Goal: Transaction & Acquisition: Book appointment/travel/reservation

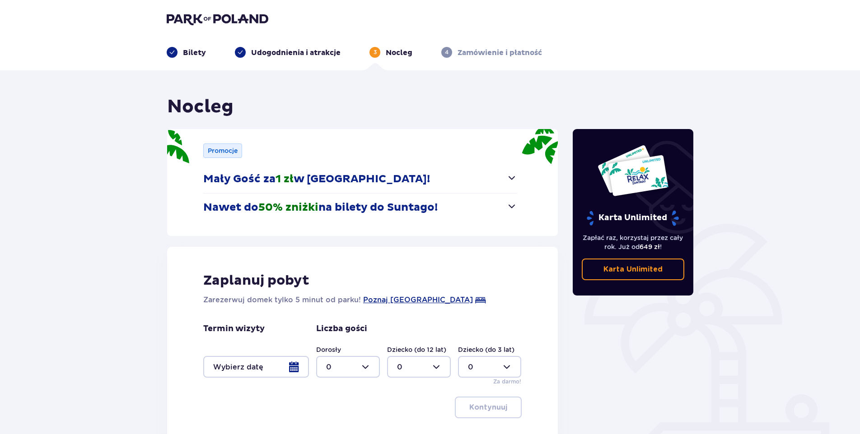
click at [183, 22] on img at bounding box center [218, 19] width 102 height 13
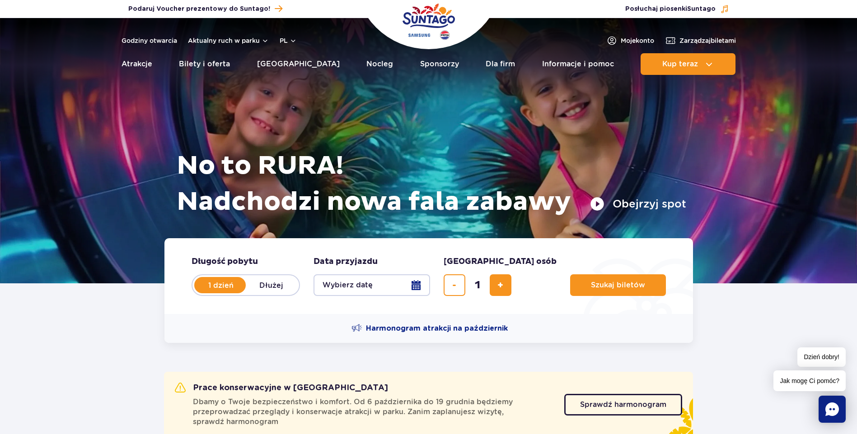
click at [268, 282] on label "Dłużej" at bounding box center [271, 285] width 51 height 19
click at [256, 293] on input "Dłużej" at bounding box center [251, 294] width 10 height 2
radio input "false"
radio input "true"
click at [420, 280] on button "Wybierz datę" at bounding box center [371, 286] width 117 height 22
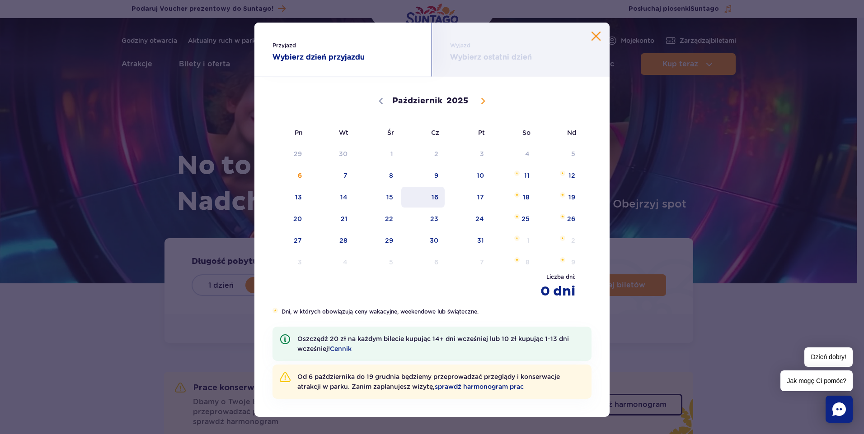
click at [430, 197] on span "16" at bounding box center [423, 197] width 46 height 21
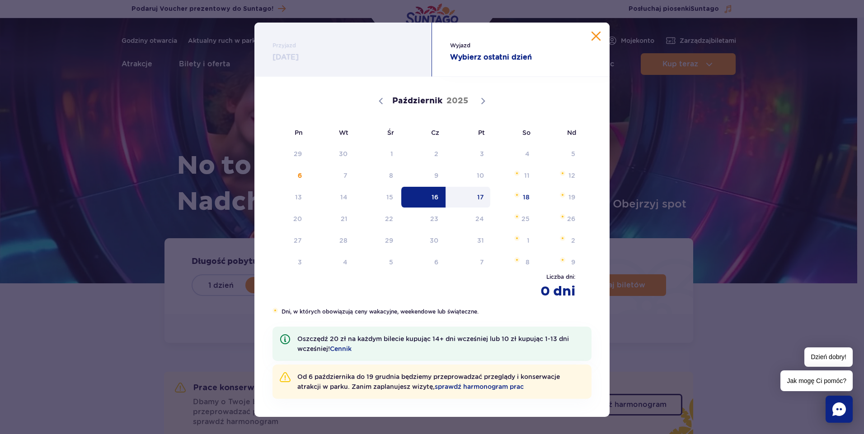
click at [478, 196] on span "17" at bounding box center [468, 197] width 46 height 21
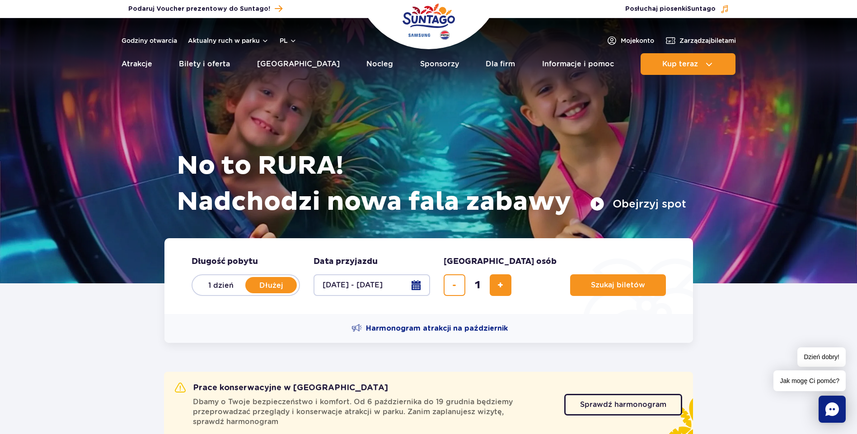
click at [412, 281] on button "16.10.25 - 17.10.25" at bounding box center [371, 286] width 117 height 22
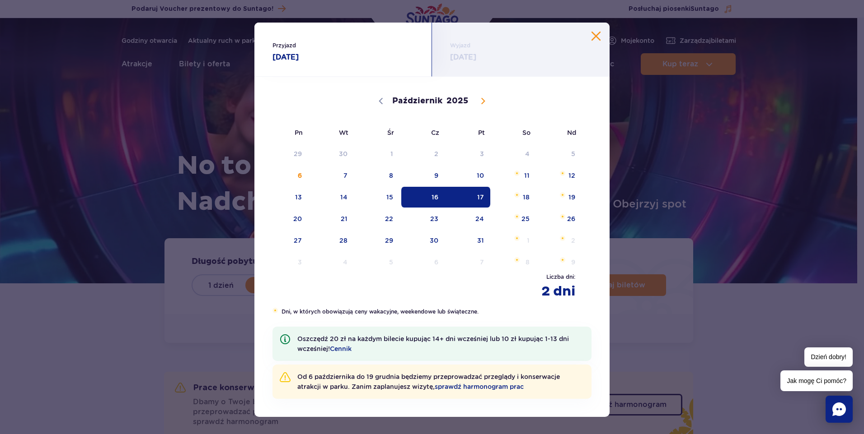
click at [475, 195] on span "17" at bounding box center [468, 197] width 46 height 21
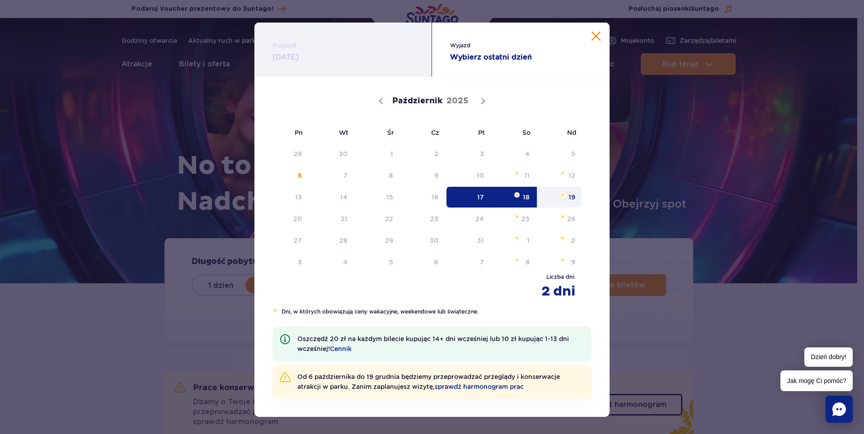
click at [570, 197] on span "19" at bounding box center [560, 197] width 46 height 21
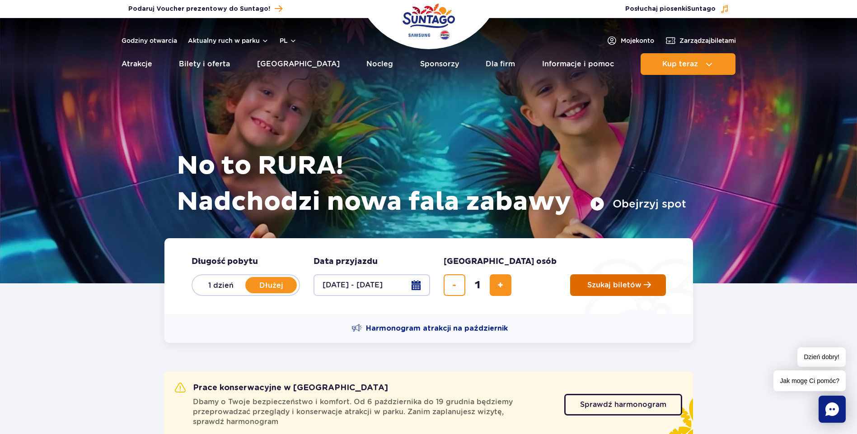
click at [579, 280] on button "Szukaj biletów" at bounding box center [618, 286] width 96 height 22
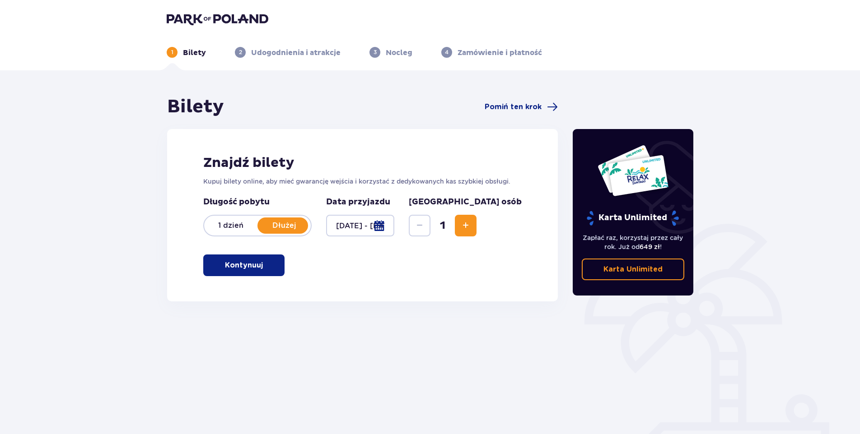
click at [262, 271] on span "button" at bounding box center [264, 265] width 11 height 11
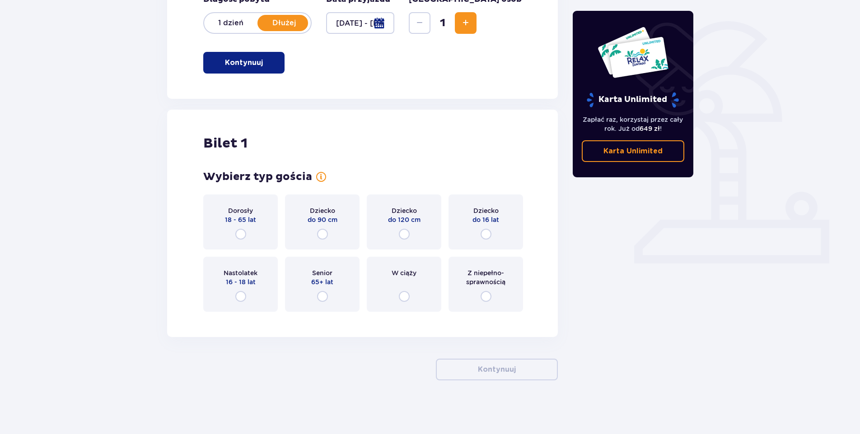
scroll to position [203, 0]
click at [240, 235] on input "radio" at bounding box center [240, 234] width 11 height 11
radio input "true"
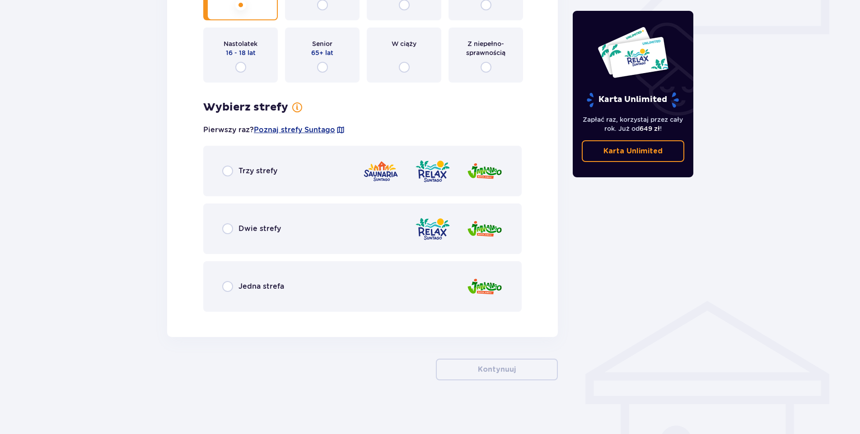
scroll to position [433, 0]
click at [246, 227] on span "Dwie strefy" at bounding box center [259, 229] width 42 height 10
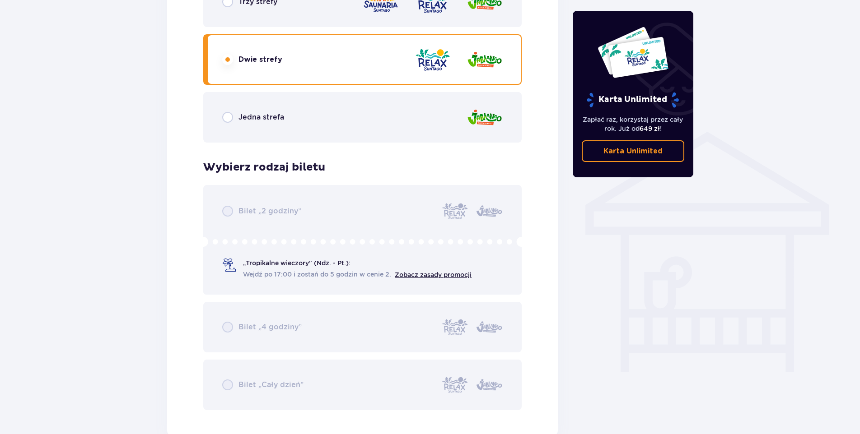
scroll to position [599, 0]
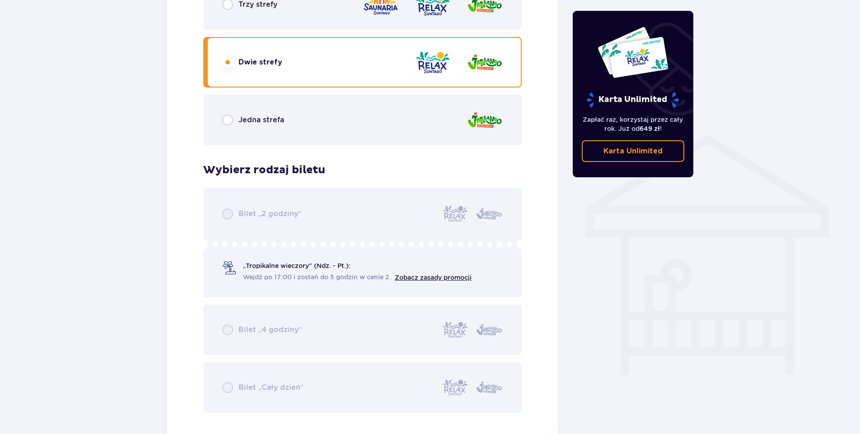
click at [280, 127] on div "Jedna strefa" at bounding box center [362, 120] width 318 height 51
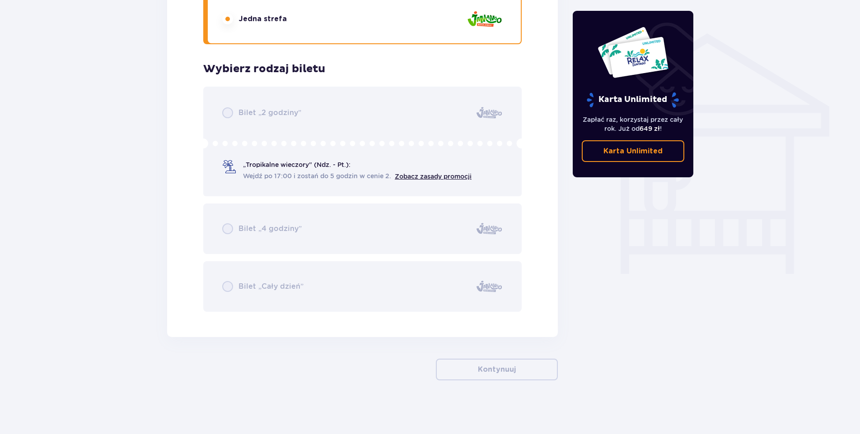
scroll to position [700, 0]
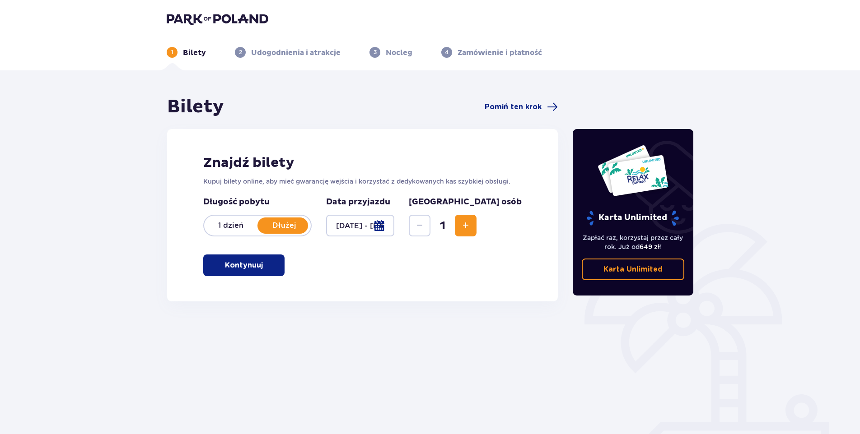
click at [235, 266] on p "Kontynuuj" at bounding box center [244, 266] width 38 height 10
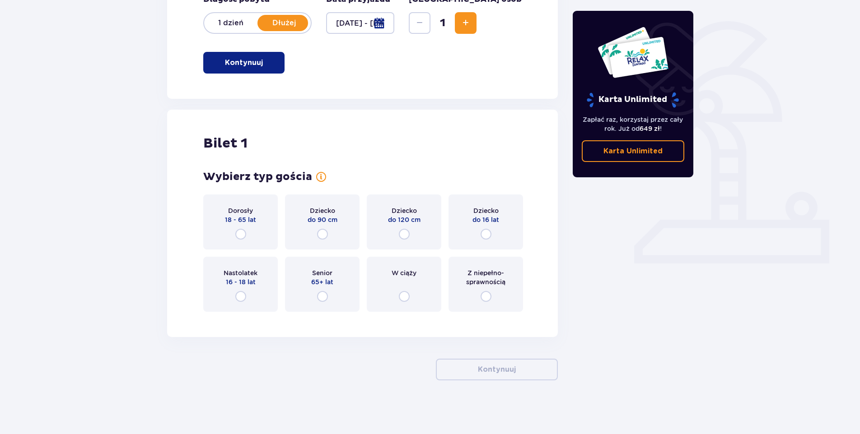
scroll to position [203, 0]
click at [239, 235] on input "radio" at bounding box center [240, 234] width 11 height 11
radio input "true"
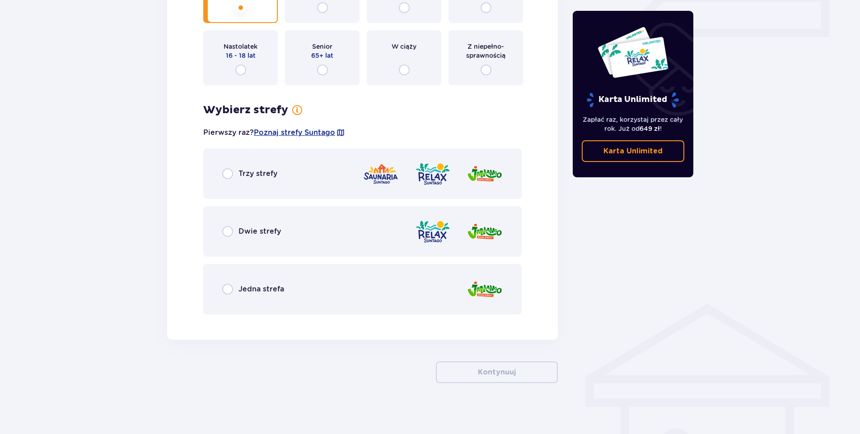
scroll to position [433, 0]
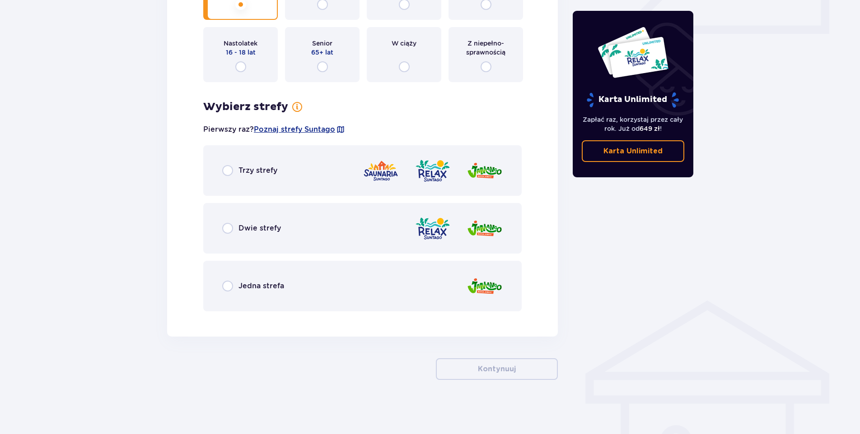
click at [240, 226] on span "Dwie strefy" at bounding box center [259, 229] width 42 height 10
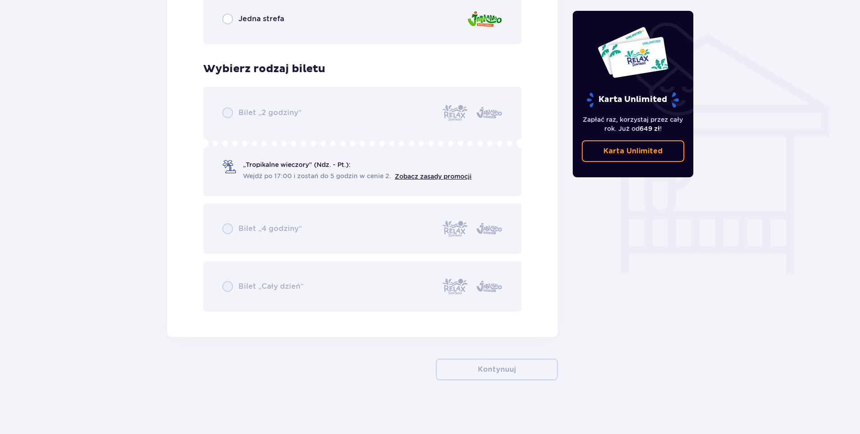
scroll to position [700, 0]
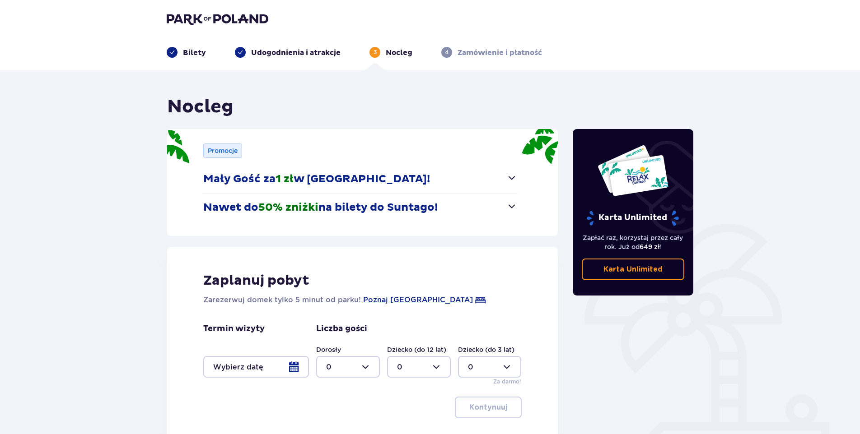
click at [295, 366] on div at bounding box center [256, 367] width 106 height 22
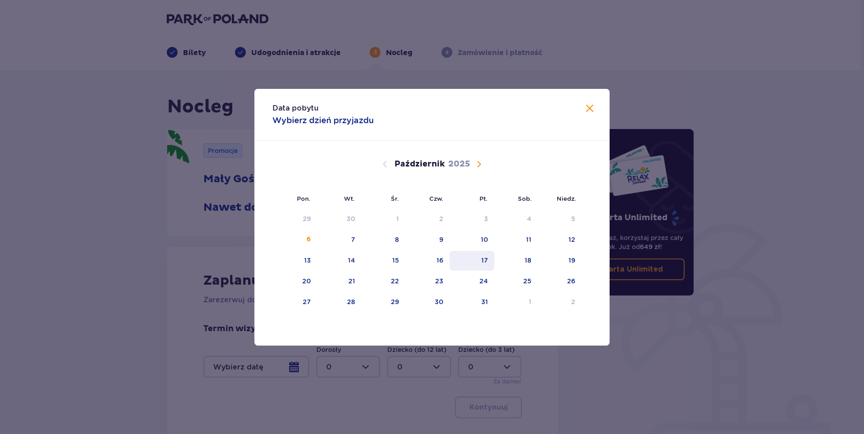
click at [485, 259] on div "17" at bounding box center [484, 260] width 7 height 9
click at [573, 260] on div "19" at bounding box center [571, 260] width 7 height 9
type input "17.10.25 - 19.10.25"
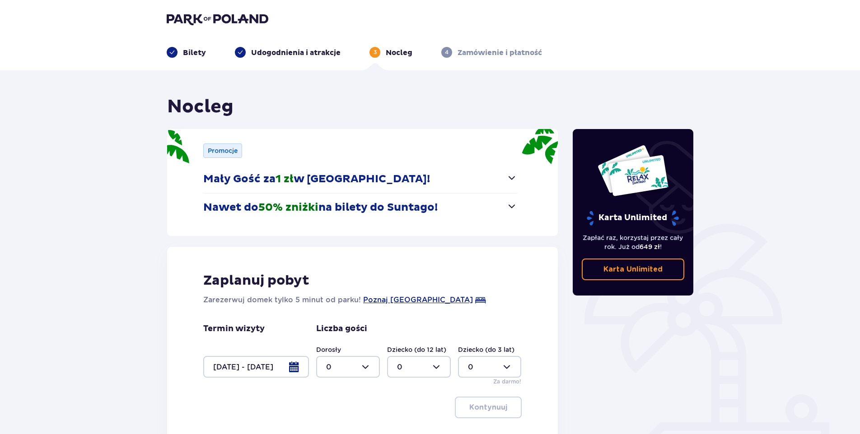
click at [366, 365] on div at bounding box center [348, 367] width 64 height 22
click at [340, 294] on div "1" at bounding box center [348, 298] width 44 height 10
type input "1"
click at [492, 410] on p "Kontynuuj" at bounding box center [488, 408] width 38 height 10
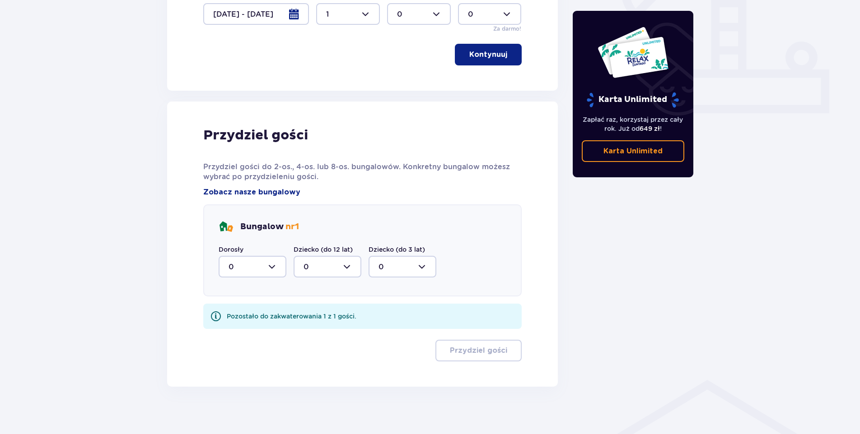
scroll to position [360, 0]
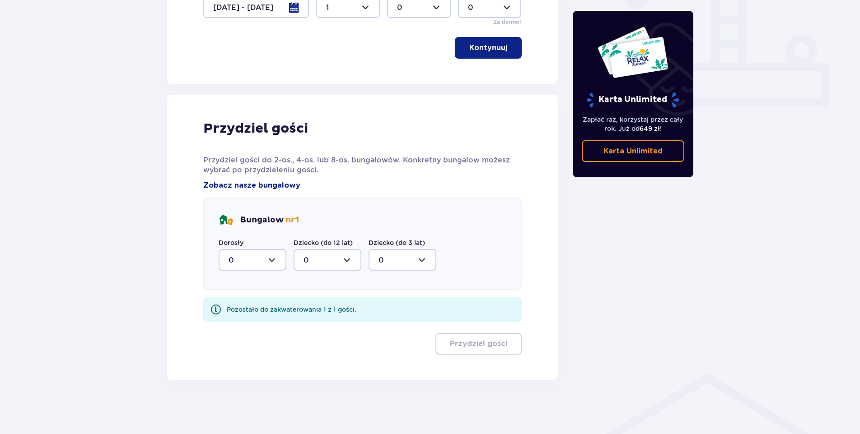
click at [277, 255] on div at bounding box center [253, 260] width 68 height 22
click at [233, 308] on div "1" at bounding box center [253, 307] width 48 height 10
type input "1"
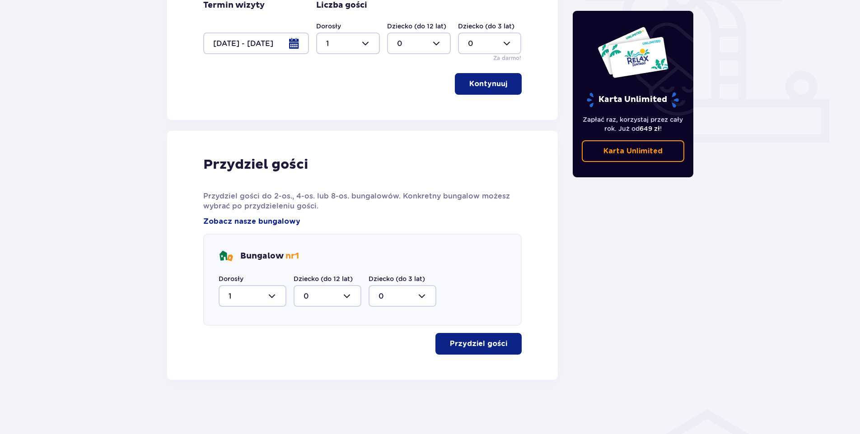
click at [498, 345] on p "Przydziel gości" at bounding box center [478, 344] width 57 height 10
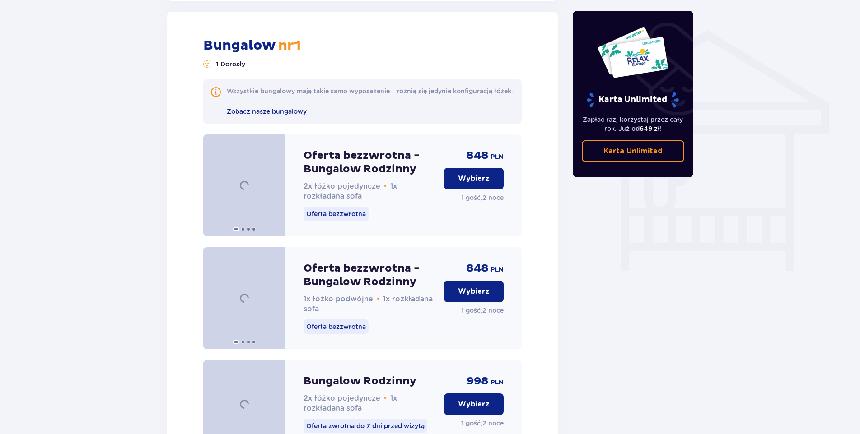
scroll to position [704, 0]
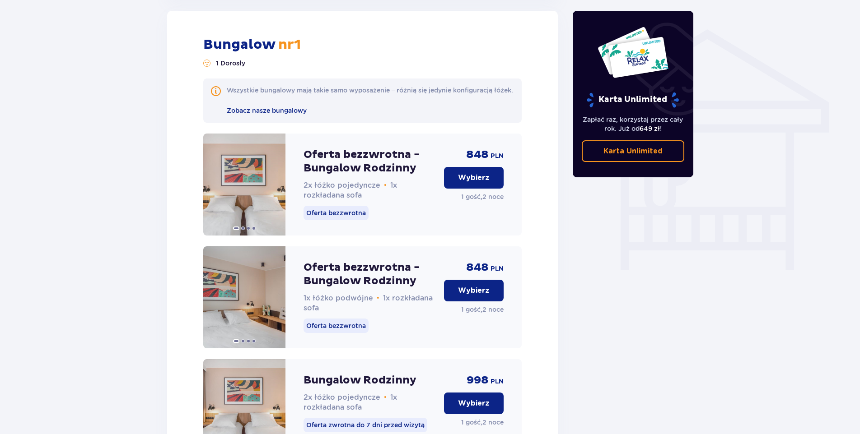
click at [474, 183] on p "Wybierz" at bounding box center [474, 178] width 32 height 10
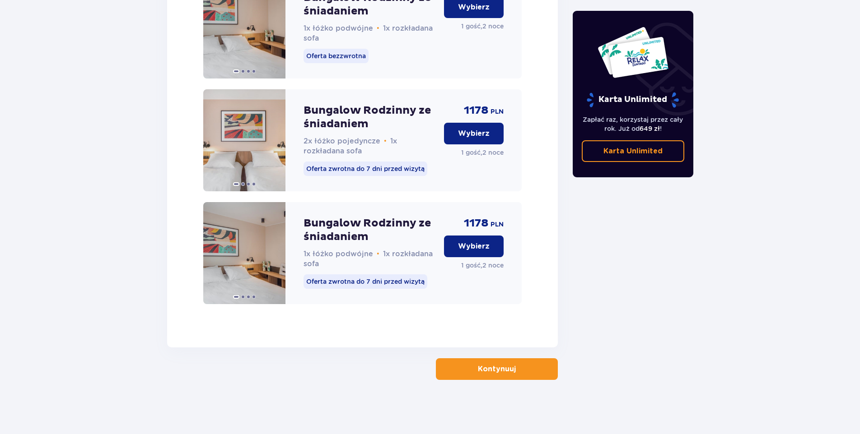
scroll to position [1435, 0]
click at [516, 364] on span "button" at bounding box center [517, 369] width 11 height 11
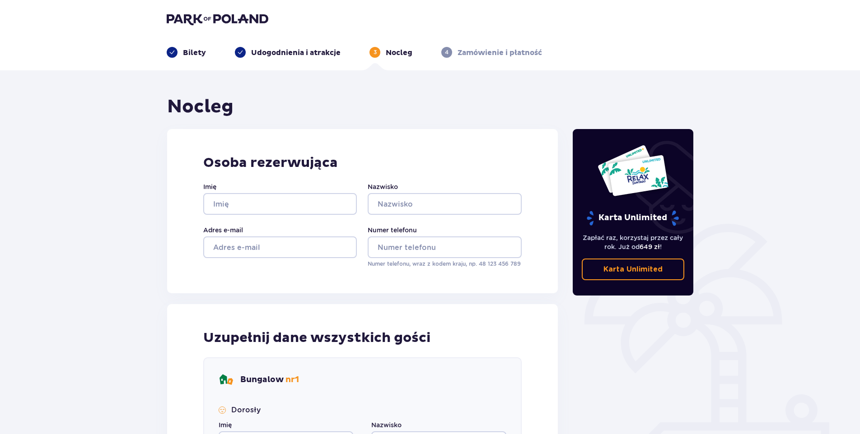
click at [640, 267] on p "Karta Unlimited" at bounding box center [632, 270] width 59 height 10
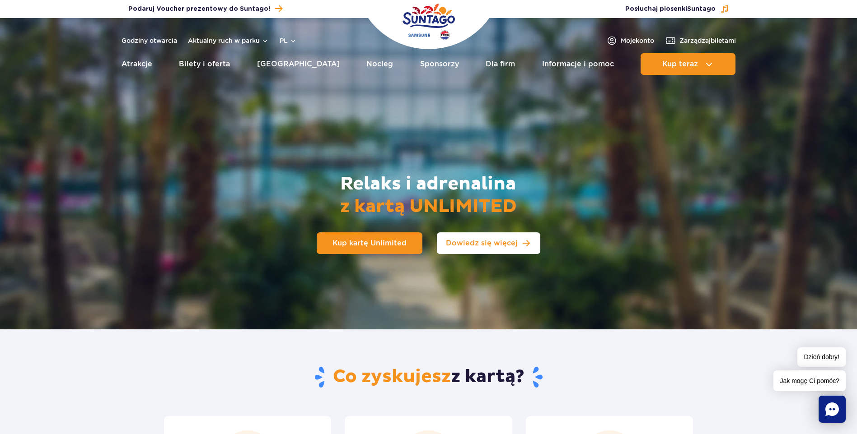
click at [493, 248] on link "Dowiedz się więcej" at bounding box center [488, 244] width 103 height 22
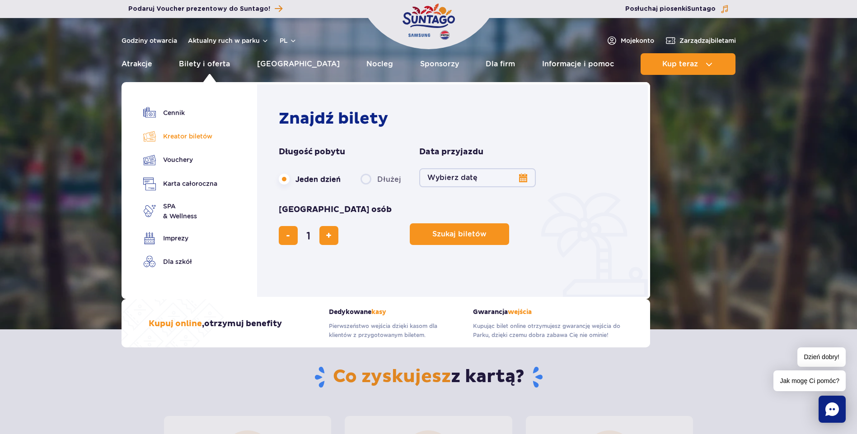
click at [183, 136] on link "Kreator biletów" at bounding box center [180, 136] width 74 height 13
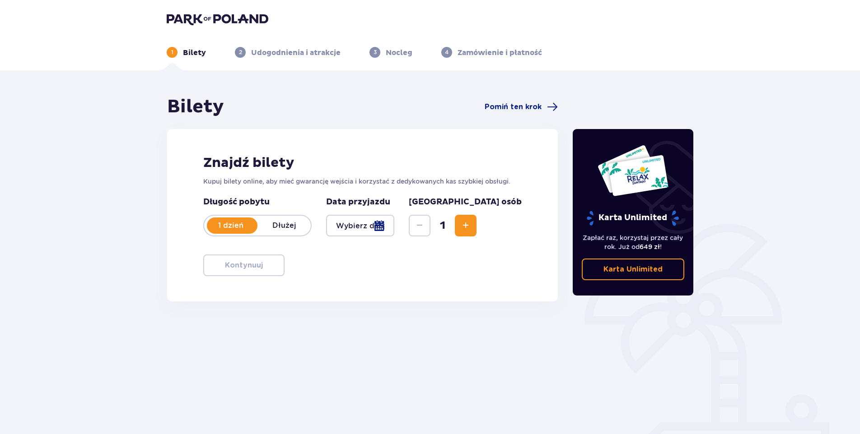
click at [281, 226] on p "Dłużej" at bounding box center [283, 226] width 53 height 10
click at [394, 228] on div at bounding box center [360, 226] width 68 height 22
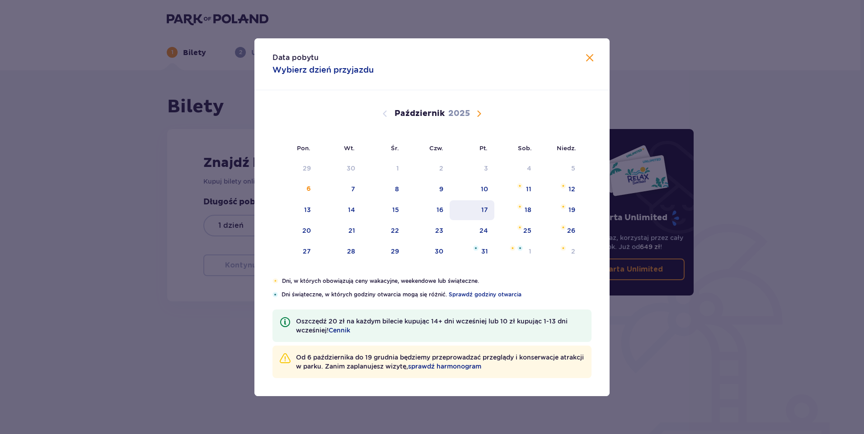
click at [487, 210] on div "17" at bounding box center [484, 209] width 7 height 9
click at [571, 207] on div "19" at bounding box center [571, 209] width 7 height 9
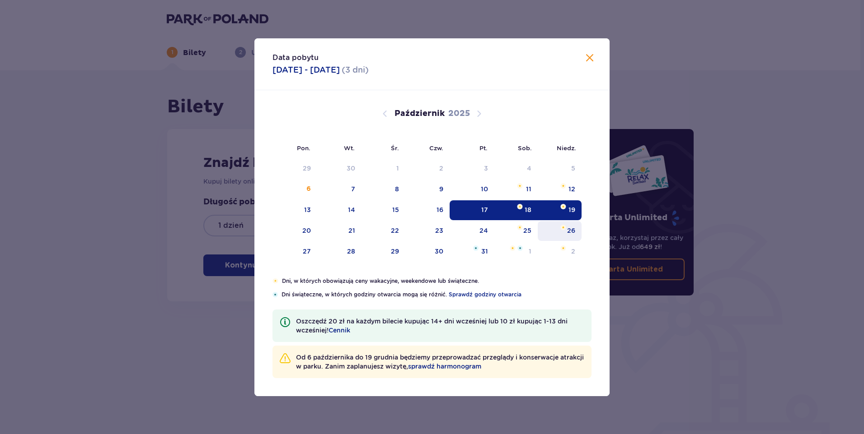
type input "[DATE] - [DATE]"
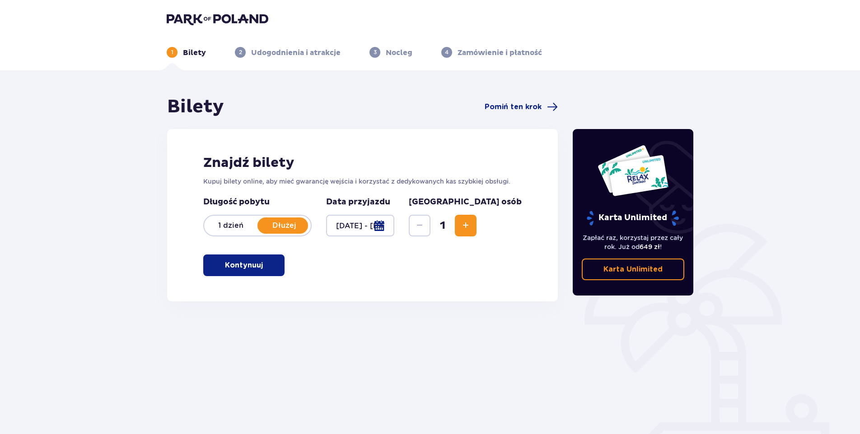
click at [275, 261] on button "Kontynuuj" at bounding box center [243, 266] width 81 height 22
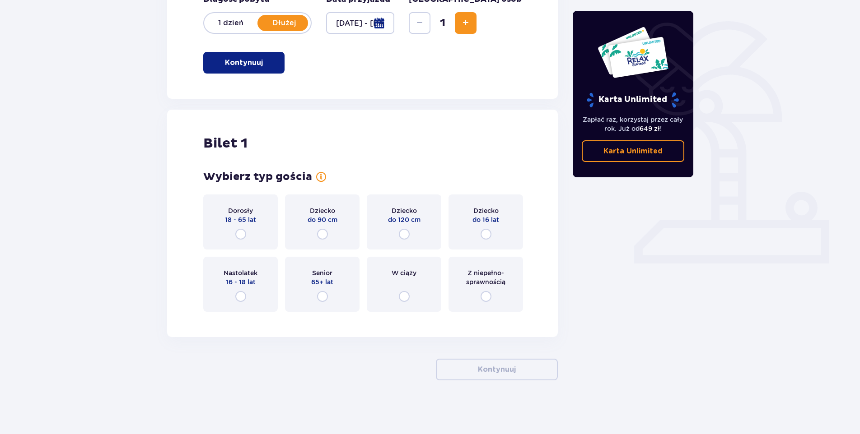
scroll to position [203, 0]
click at [243, 236] on input "radio" at bounding box center [240, 234] width 11 height 11
radio input "true"
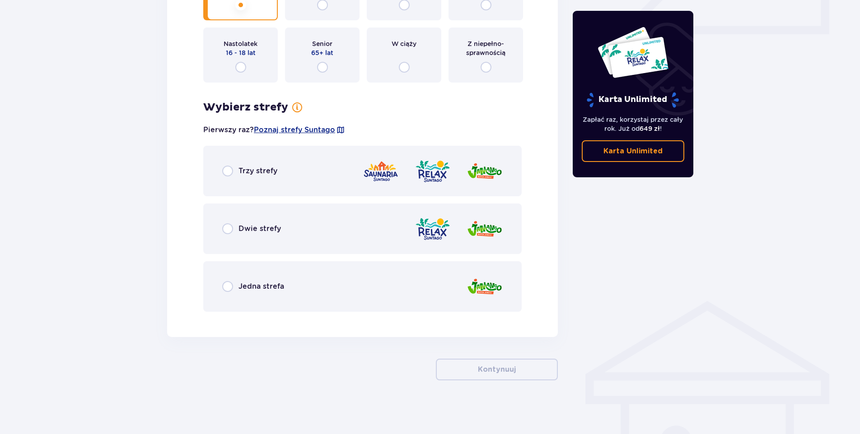
scroll to position [433, 0]
click at [257, 229] on span "Dwie strefy" at bounding box center [259, 229] width 42 height 10
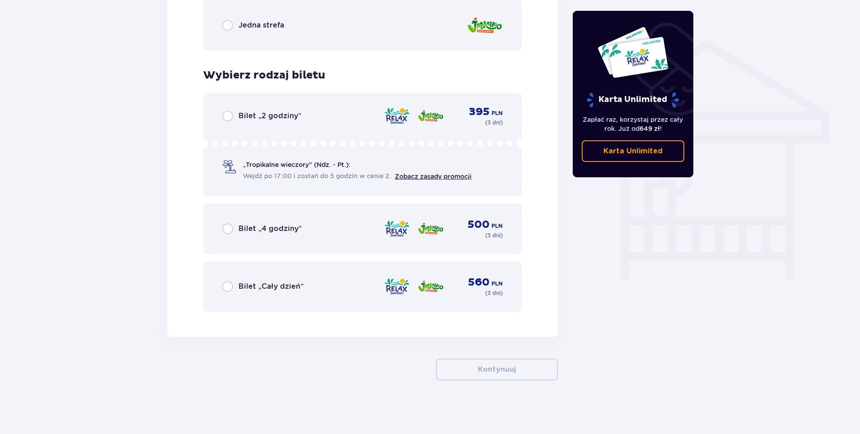
scroll to position [694, 0]
click at [229, 114] on input "radio" at bounding box center [227, 115] width 11 height 11
radio input "true"
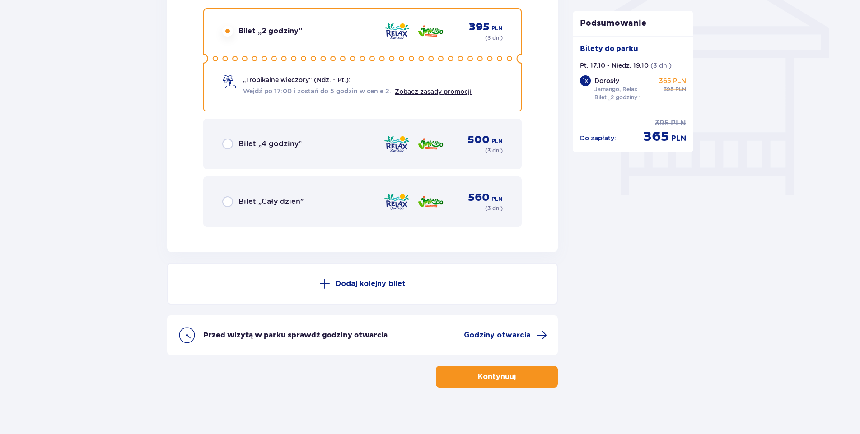
scroll to position [786, 0]
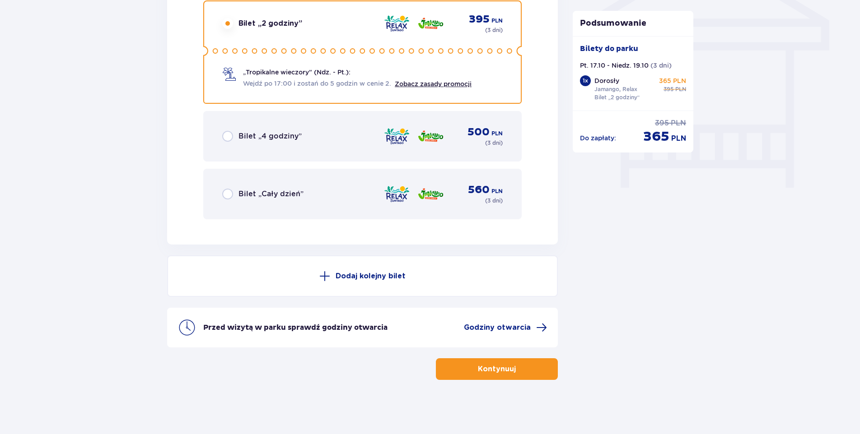
click at [524, 371] on button "Kontynuuj" at bounding box center [497, 370] width 122 height 22
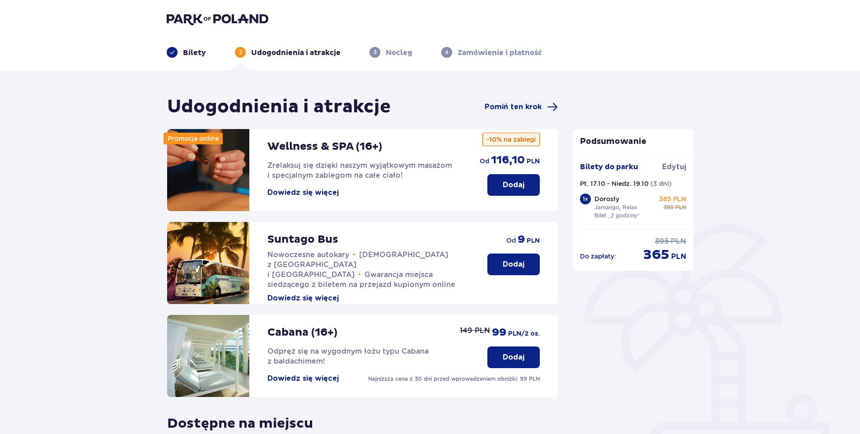
click at [519, 264] on p "Dodaj" at bounding box center [514, 265] width 22 height 10
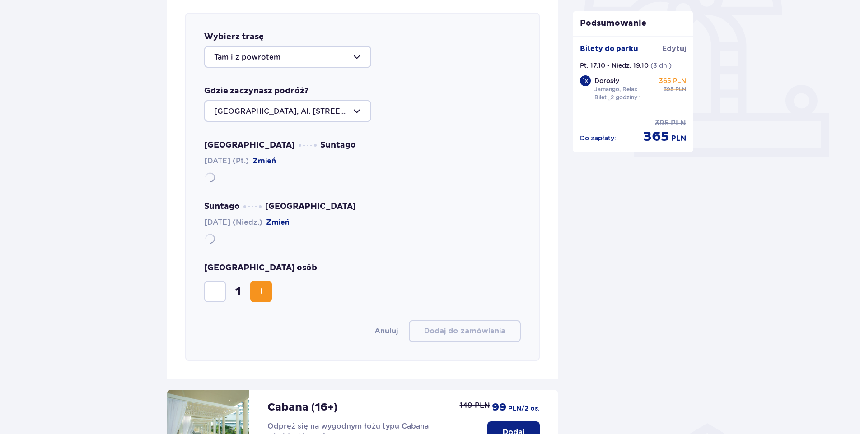
scroll to position [312, 0]
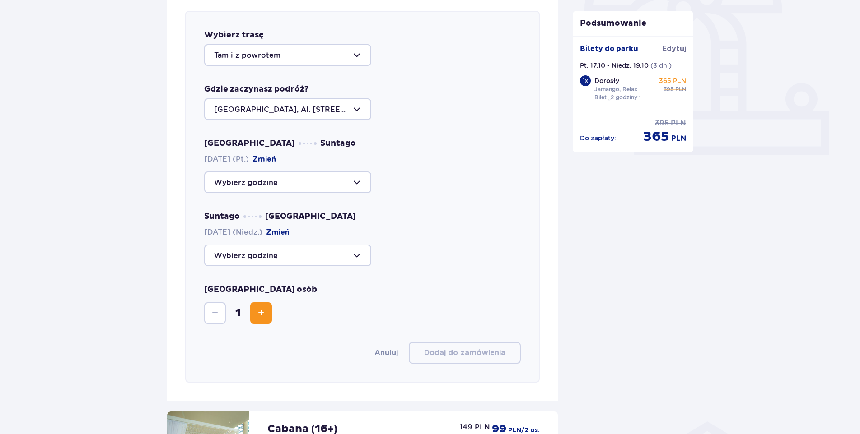
click at [361, 182] on div at bounding box center [287, 183] width 167 height 22
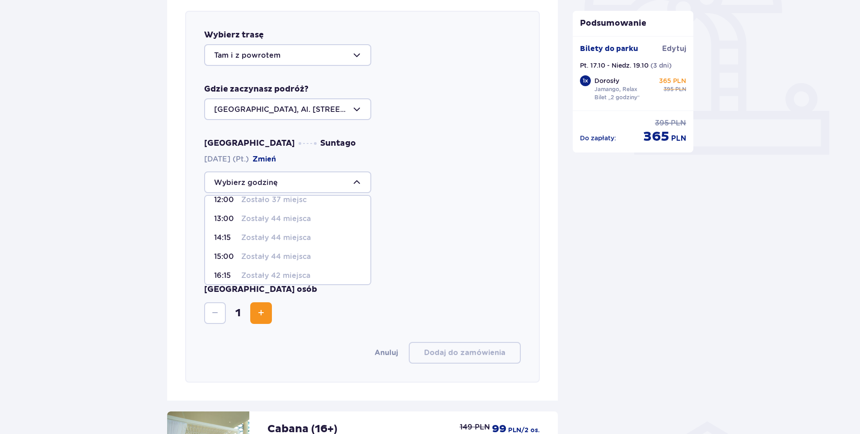
scroll to position [91, 0]
click at [278, 233] on p "Zostały 44 miejsca" at bounding box center [276, 233] width 70 height 10
type input "14:15"
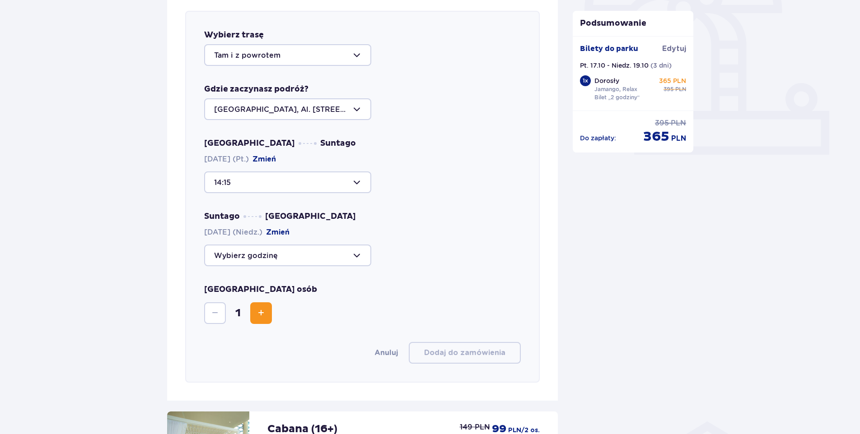
click at [359, 254] on div at bounding box center [287, 256] width 167 height 22
click at [275, 299] on p "Zostały 44 miejsca" at bounding box center [276, 302] width 70 height 10
type input "14:00"
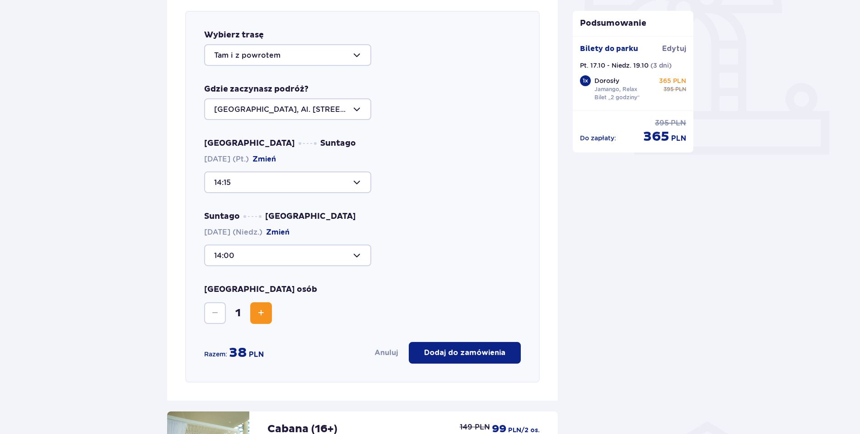
click at [505, 354] on p "Dodaj do zamówienia" at bounding box center [464, 353] width 81 height 10
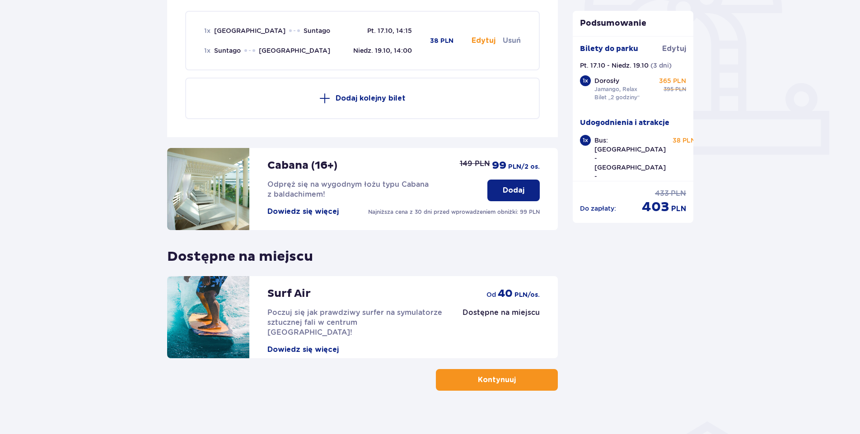
click at [519, 381] on span "button" at bounding box center [517, 380] width 11 height 11
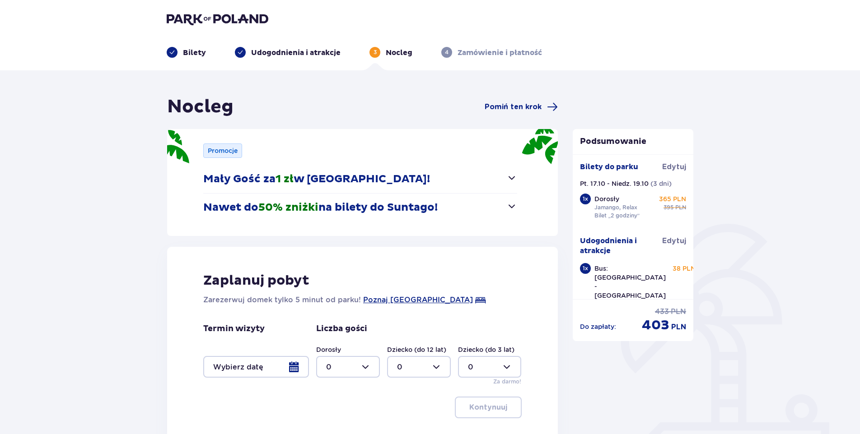
click at [290, 367] on div at bounding box center [256, 367] width 106 height 22
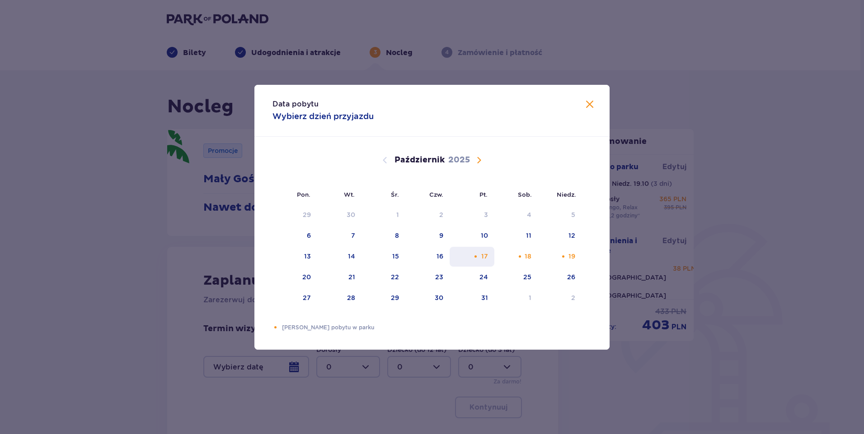
click at [485, 255] on div "17" at bounding box center [484, 256] width 7 height 9
click at [567, 255] on div "19" at bounding box center [559, 257] width 44 height 20
type input "[DATE] - [DATE]"
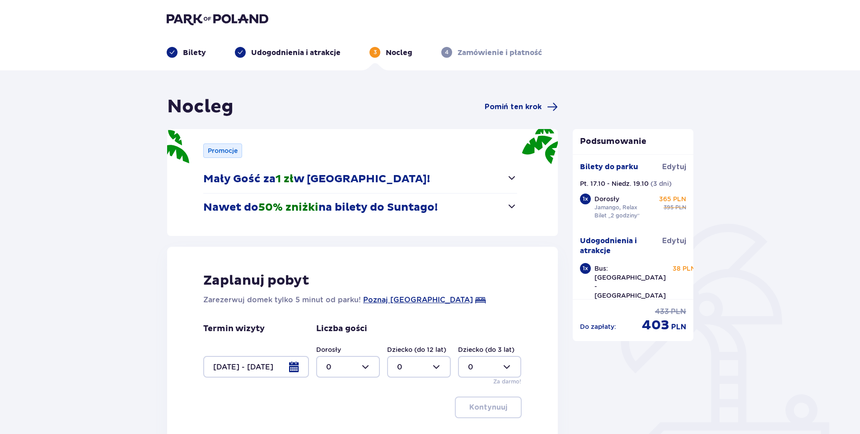
click at [371, 365] on div at bounding box center [348, 367] width 64 height 22
click at [338, 295] on div "1" at bounding box center [348, 298] width 44 height 10
type input "1"
click at [483, 404] on p "Kontynuuj" at bounding box center [488, 408] width 38 height 10
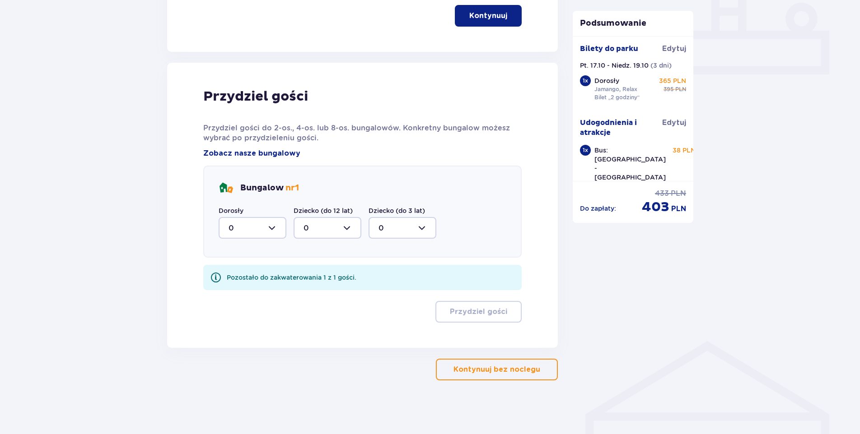
scroll to position [392, 0]
click at [274, 224] on div at bounding box center [253, 228] width 68 height 22
click at [240, 276] on div "1" at bounding box center [253, 274] width 48 height 10
type input "1"
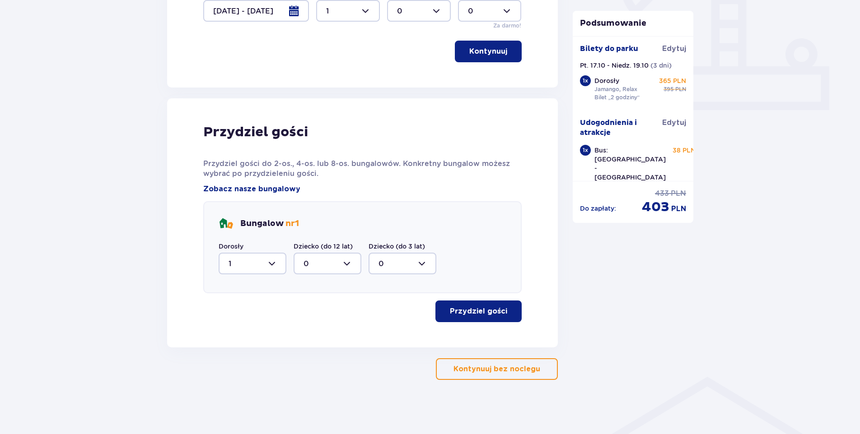
click at [483, 309] on p "Przydziel gości" at bounding box center [478, 312] width 57 height 10
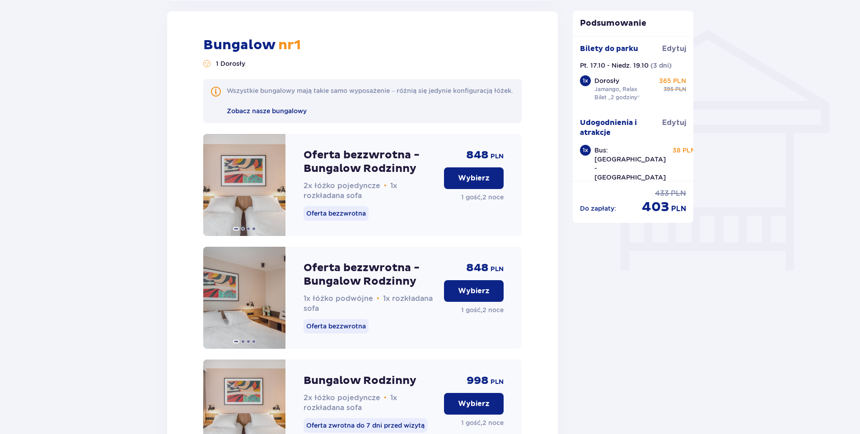
scroll to position [704, 0]
click at [481, 178] on button "Wybierz" at bounding box center [474, 178] width 60 height 22
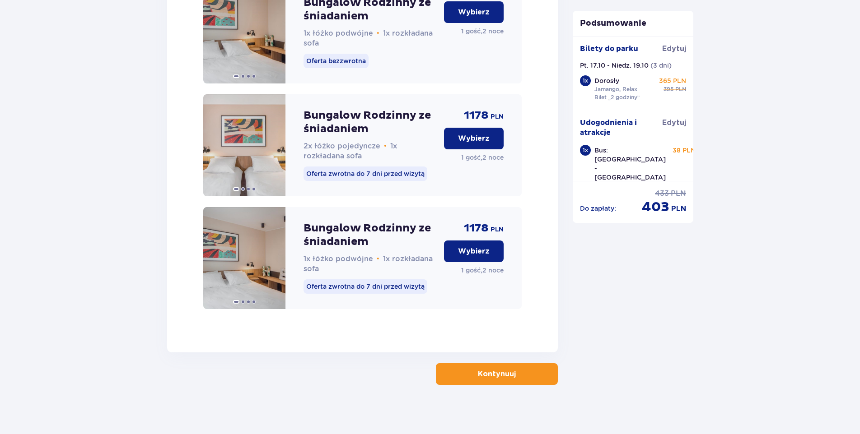
scroll to position [1435, 0]
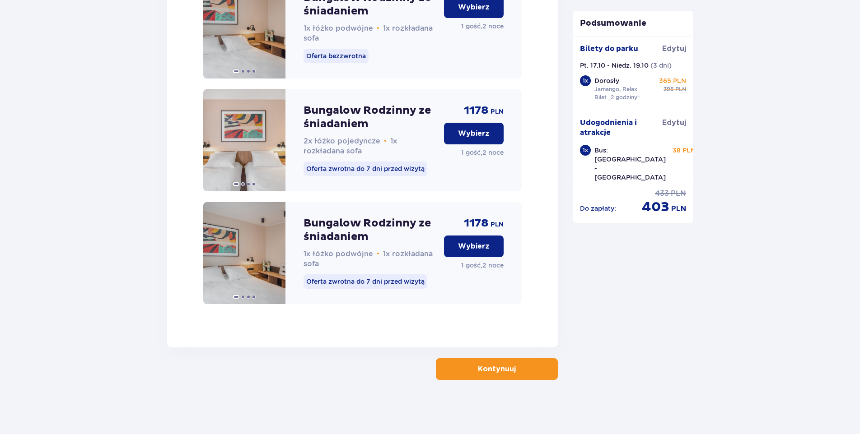
click at [520, 370] on span "button" at bounding box center [517, 369] width 11 height 11
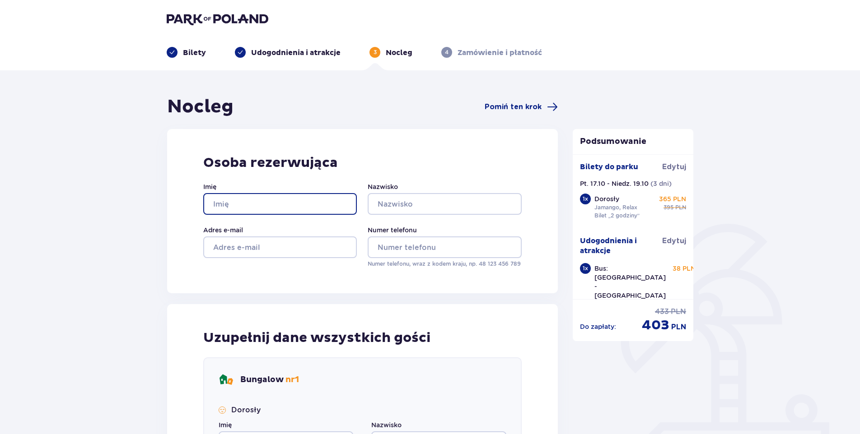
click at [246, 204] on input "Imię" at bounding box center [280, 204] width 154 height 22
type input "MONIKA"
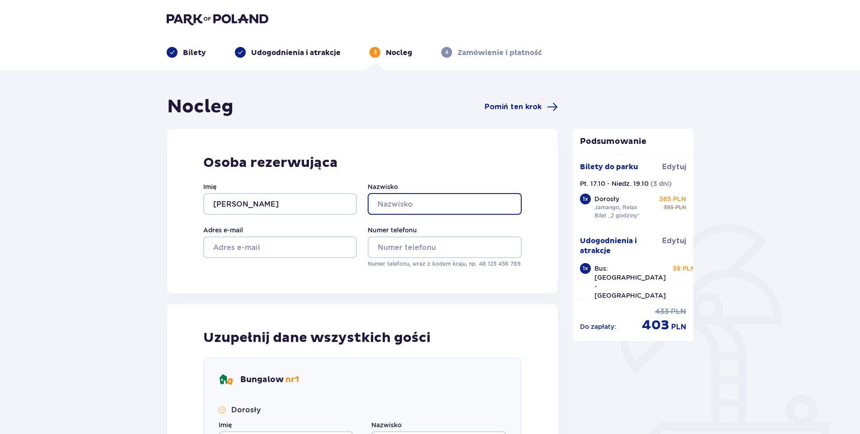
type input "WRZESIŃSKA"
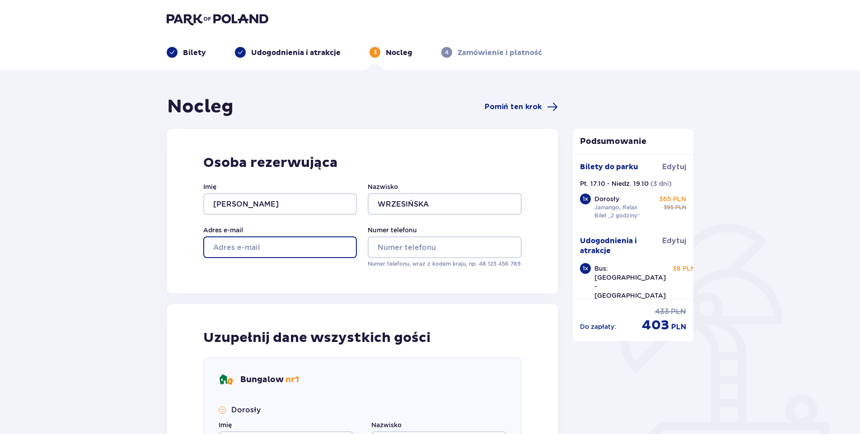
type input "monika.maszarkowska@ingka.ikea.com"
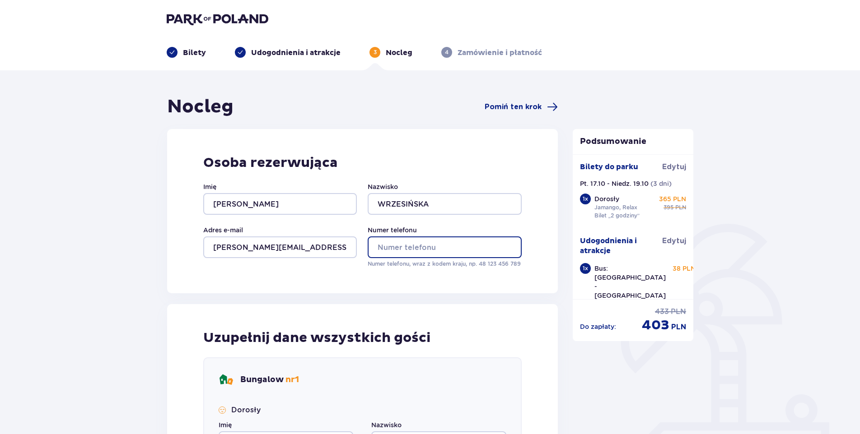
type input "664711747"
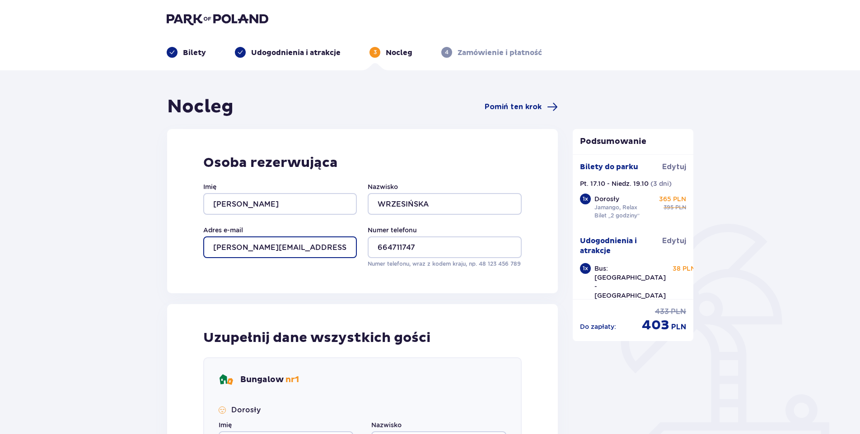
click at [321, 239] on input "monika.maszarkowska@ingka.ikea.com" at bounding box center [280, 248] width 154 height 22
click at [342, 246] on input "monika.maszarkowska@ingka.ikea.com" at bounding box center [280, 248] width 154 height 22
drag, startPoint x: 346, startPoint y: 246, endPoint x: 202, endPoint y: 249, distance: 143.2
click at [202, 249] on div "Osoba rezerwująca Imię MONIKA Nazwisko WRZESIŃSKA Adres e-mail monika.maszarkow…" at bounding box center [362, 211] width 391 height 164
type input "m"
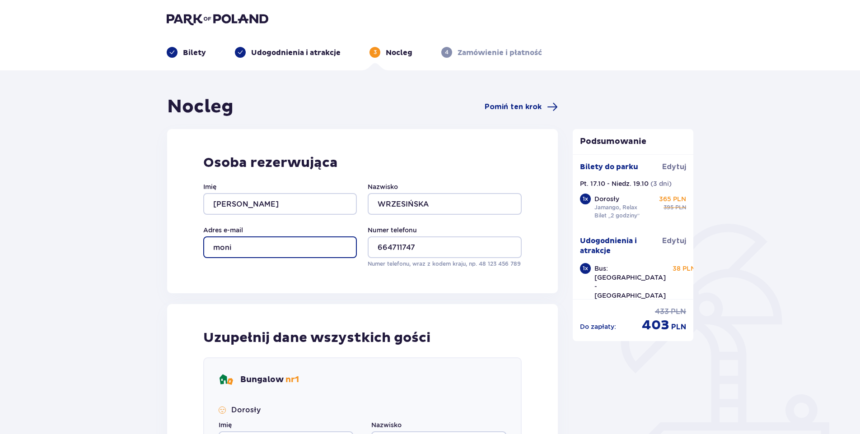
type input "monikam76@vp.pl"
click at [425, 283] on div "Osoba rezerwująca Imię MONIKA Nazwisko WRZESIŃSKA Adres e-mail monikam76@vp.pl …" at bounding box center [362, 211] width 391 height 164
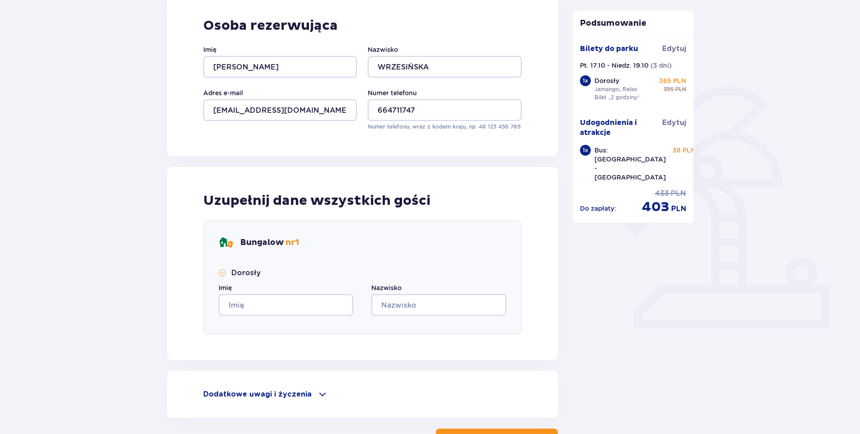
scroll to position [140, 0]
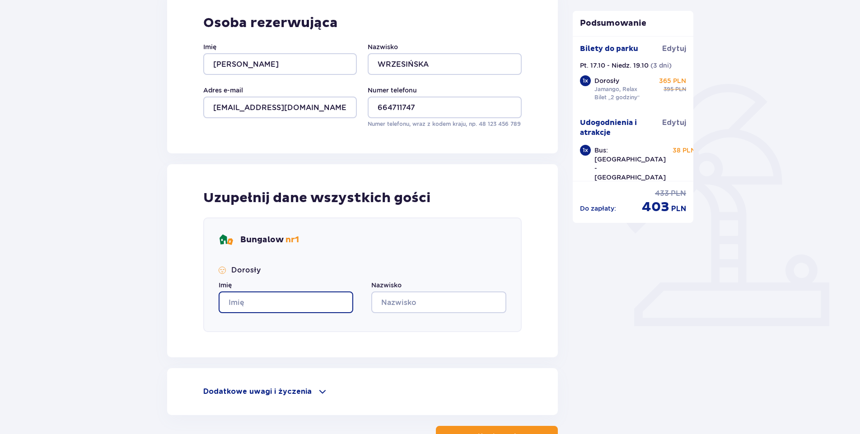
click at [291, 307] on input "Imię" at bounding box center [286, 303] width 135 height 22
type input "Monika"
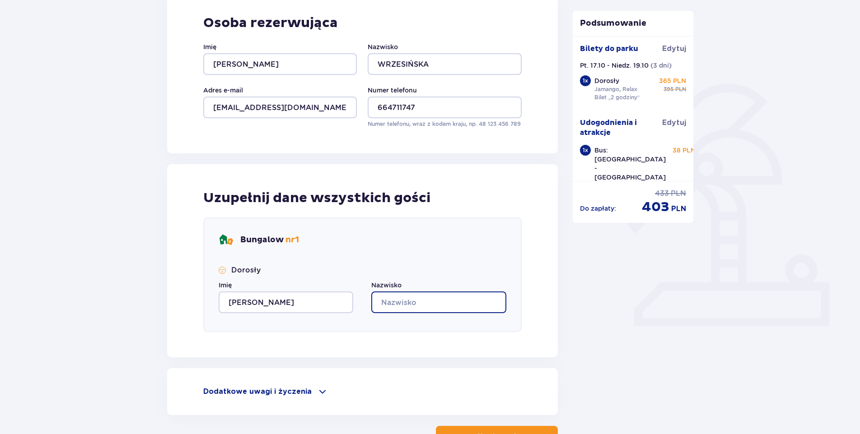
click at [396, 304] on input "Nazwisko" at bounding box center [438, 303] width 135 height 22
type input "Wrzesińska"
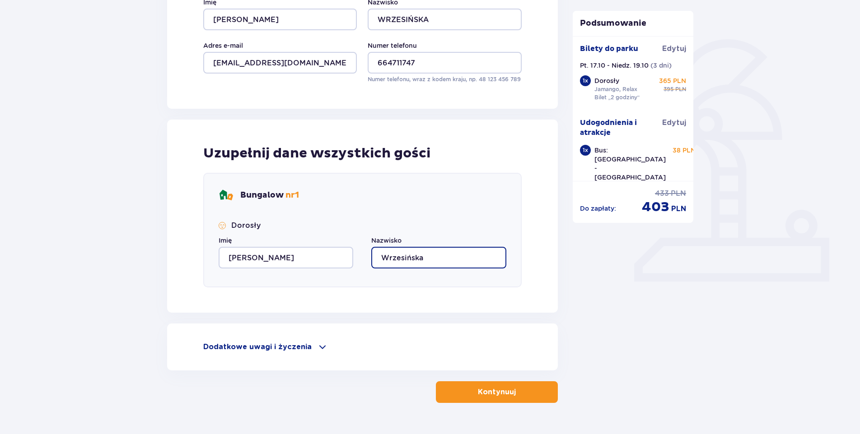
scroll to position [208, 0]
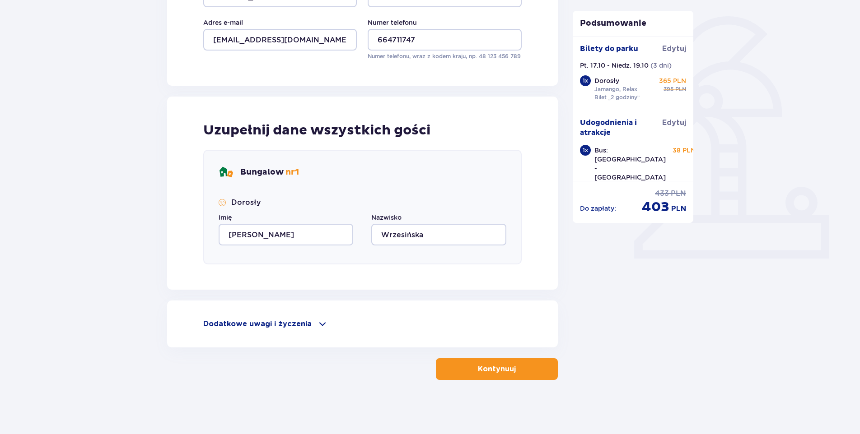
click at [486, 371] on p "Kontynuuj" at bounding box center [497, 369] width 38 height 10
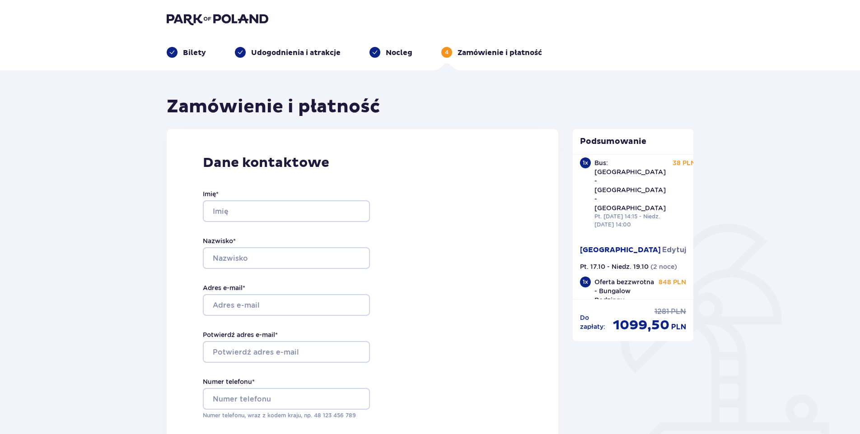
scroll to position [110, 0]
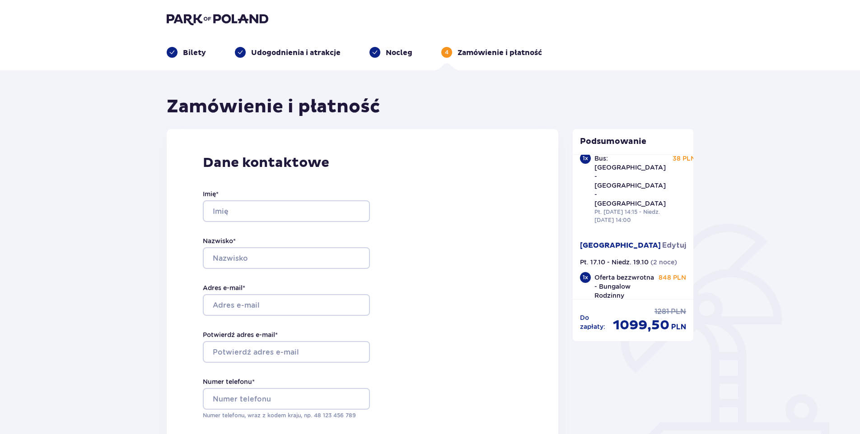
click at [177, 19] on img at bounding box center [218, 19] width 102 height 13
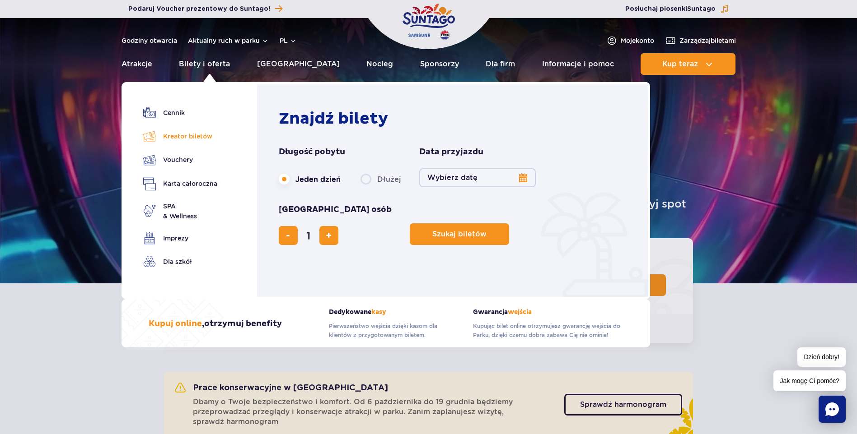
click at [169, 136] on link "Kreator biletów" at bounding box center [180, 136] width 74 height 13
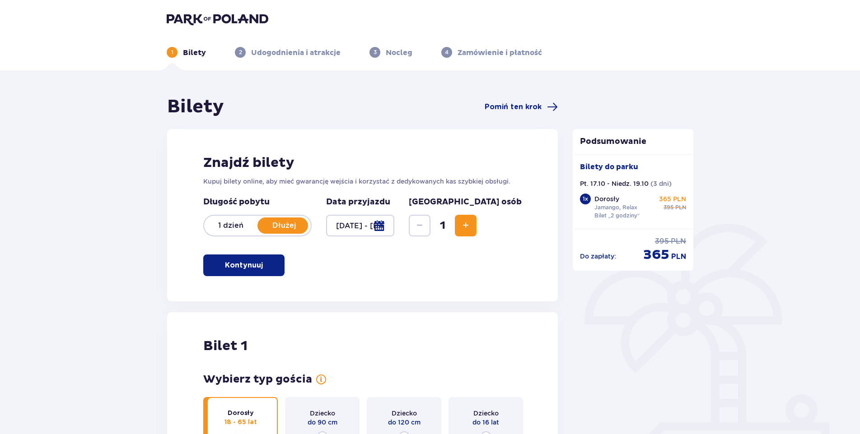
click at [394, 222] on div at bounding box center [360, 226] width 68 height 22
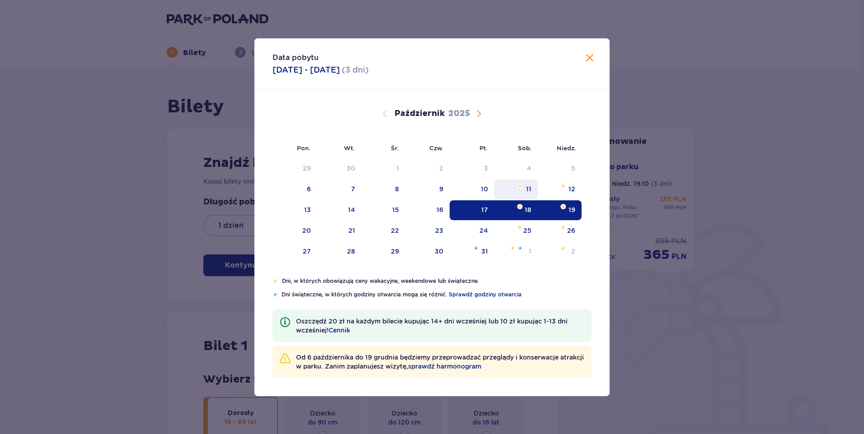
click at [525, 185] on div "11" at bounding box center [516, 190] width 44 height 20
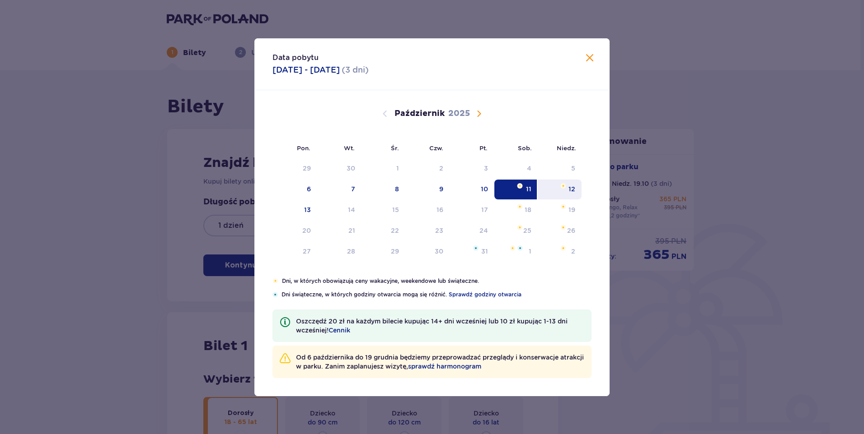
click at [569, 190] on div "12" at bounding box center [571, 189] width 7 height 9
type input "[DATE] - [DATE]"
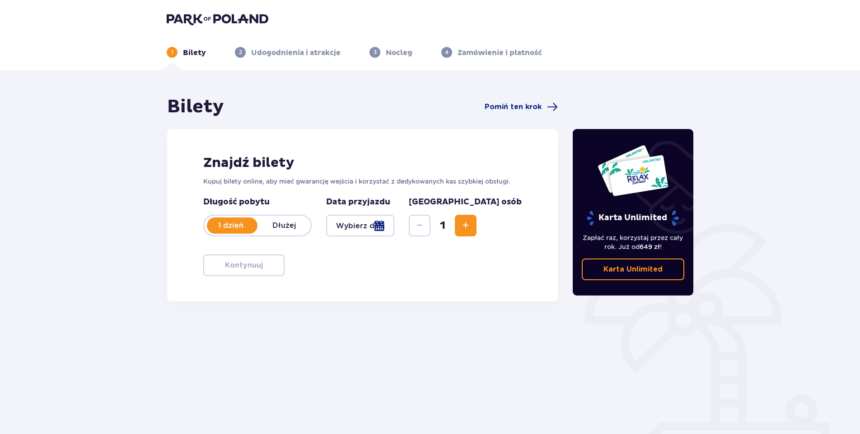
click at [394, 224] on div at bounding box center [360, 226] width 68 height 22
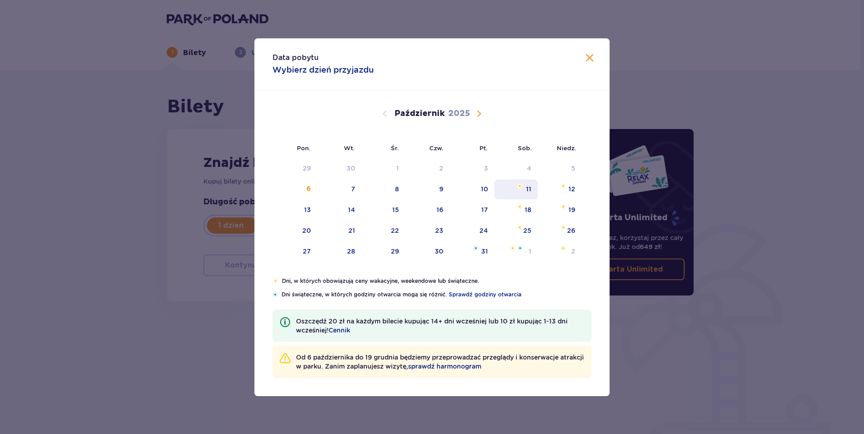
click at [523, 188] on div "11" at bounding box center [516, 190] width 44 height 20
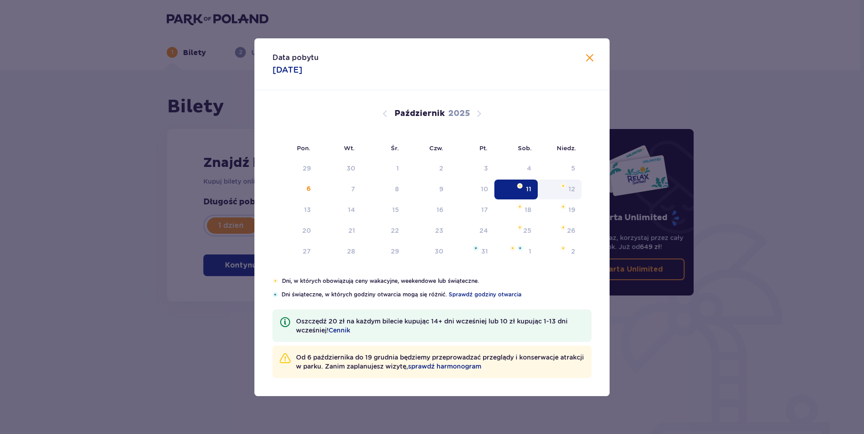
click at [571, 187] on div "12" at bounding box center [571, 189] width 7 height 9
type input "[DATE]"
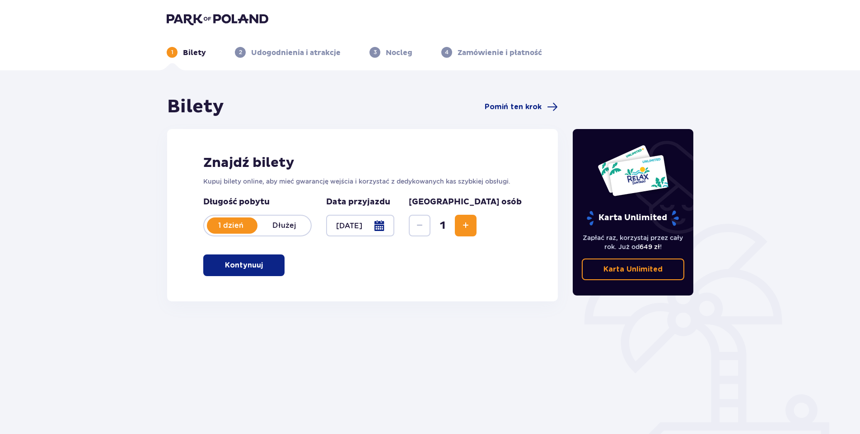
click at [290, 227] on p "Dłużej" at bounding box center [283, 226] width 53 height 10
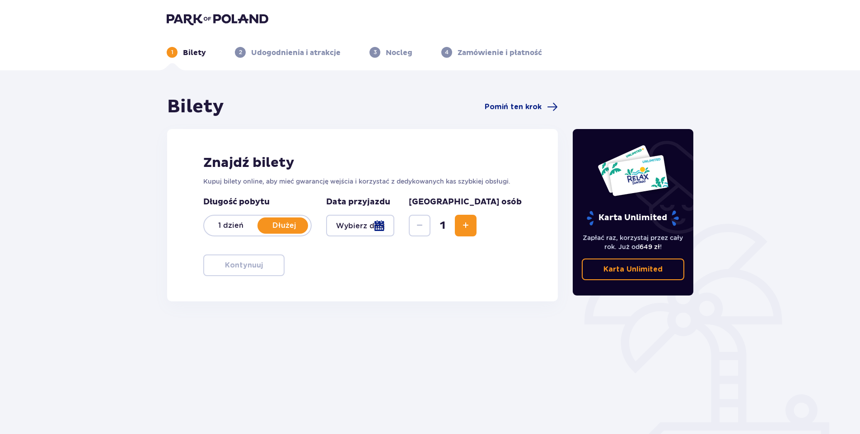
click at [394, 225] on div at bounding box center [360, 226] width 68 height 22
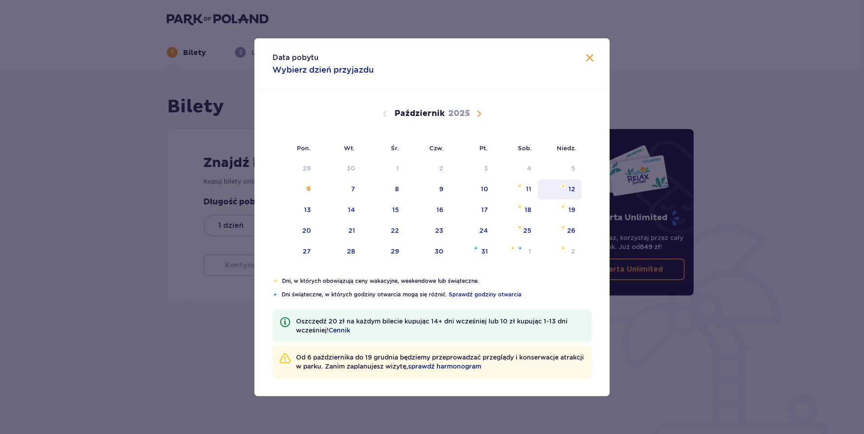
click at [518, 190] on div "11" at bounding box center [516, 190] width 44 height 20
click at [570, 190] on div "12" at bounding box center [571, 189] width 7 height 9
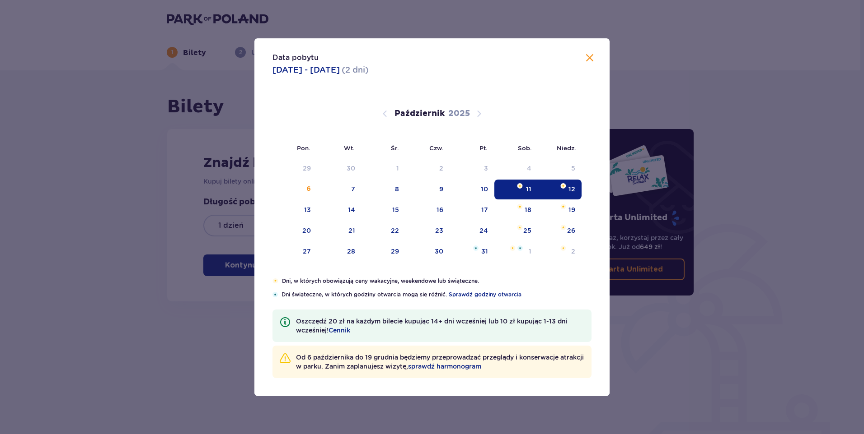
type input "[DATE] - [DATE]"
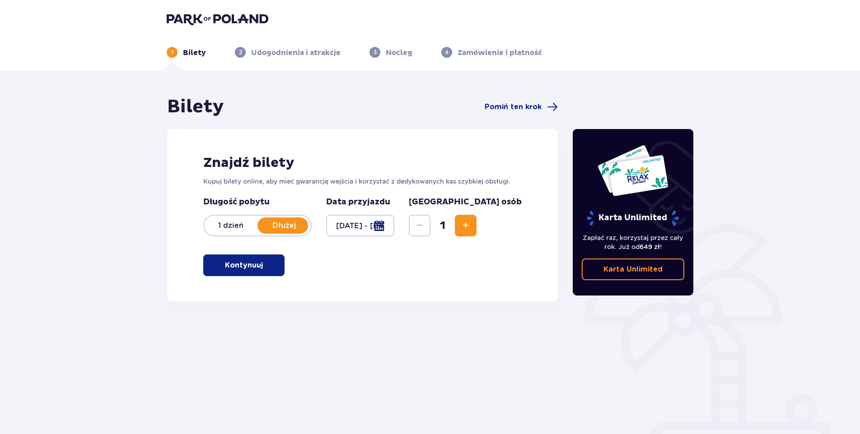
click at [259, 266] on span "button" at bounding box center [264, 265] width 11 height 11
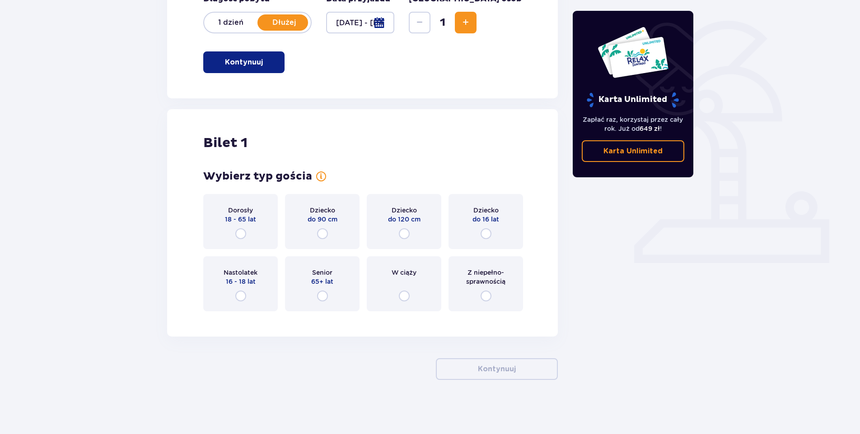
click at [238, 230] on input "radio" at bounding box center [240, 234] width 11 height 11
radio input "true"
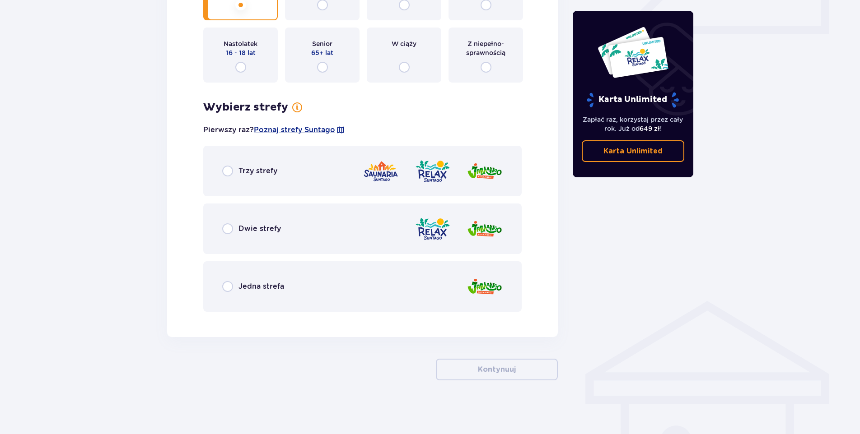
scroll to position [433, 0]
click at [245, 226] on span "Dwie strefy" at bounding box center [259, 229] width 42 height 10
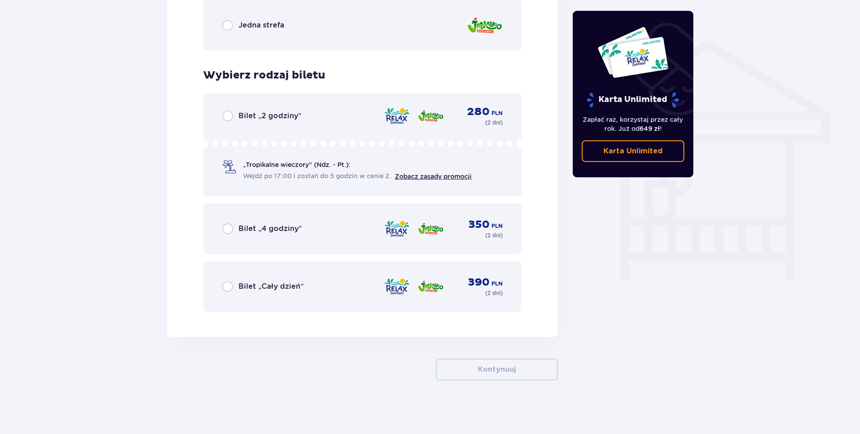
scroll to position [694, 0]
click at [245, 226] on span "Bilet „4 godziny”" at bounding box center [269, 229] width 63 height 10
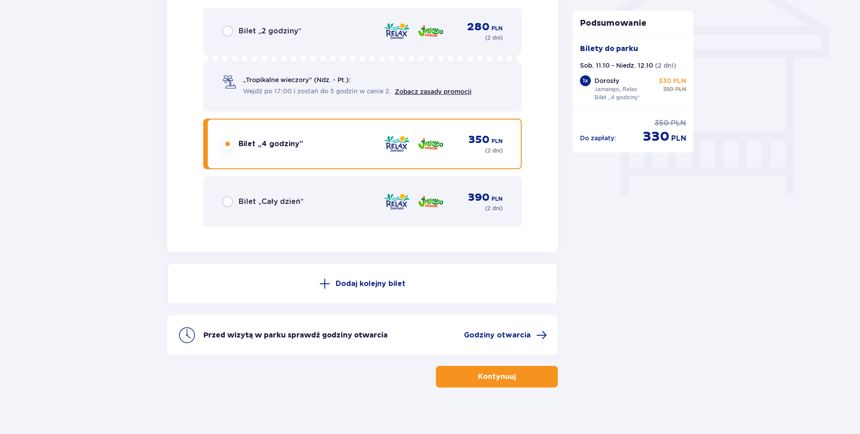
scroll to position [786, 0]
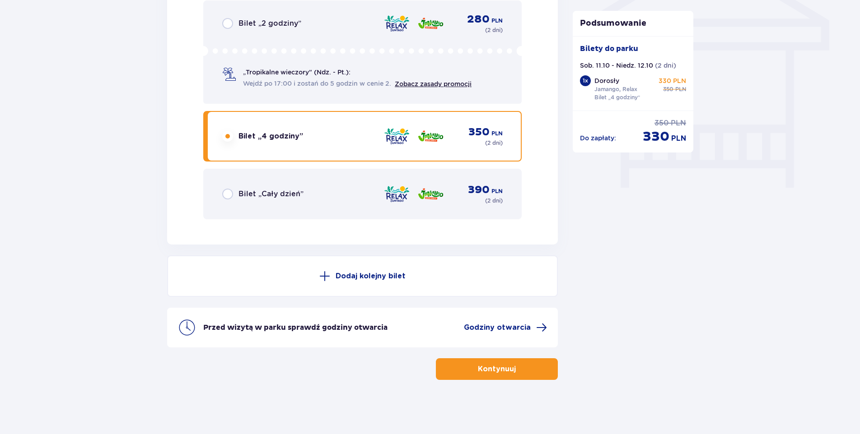
click at [498, 366] on p "Kontynuuj" at bounding box center [497, 369] width 38 height 10
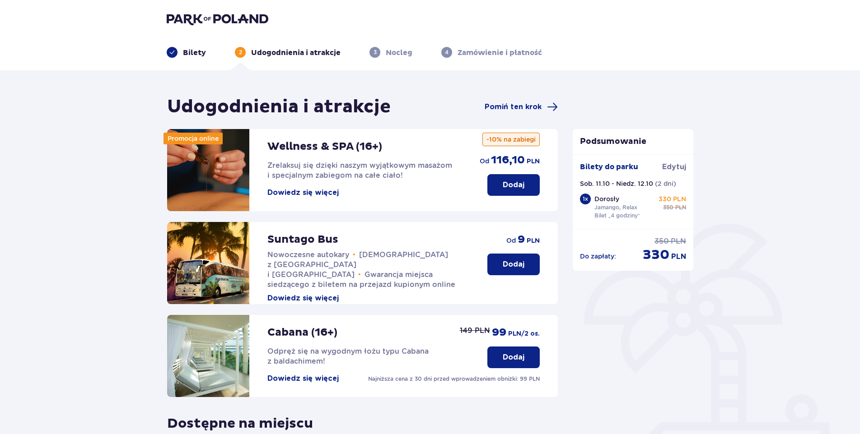
click at [519, 266] on p "Dodaj" at bounding box center [514, 265] width 22 height 10
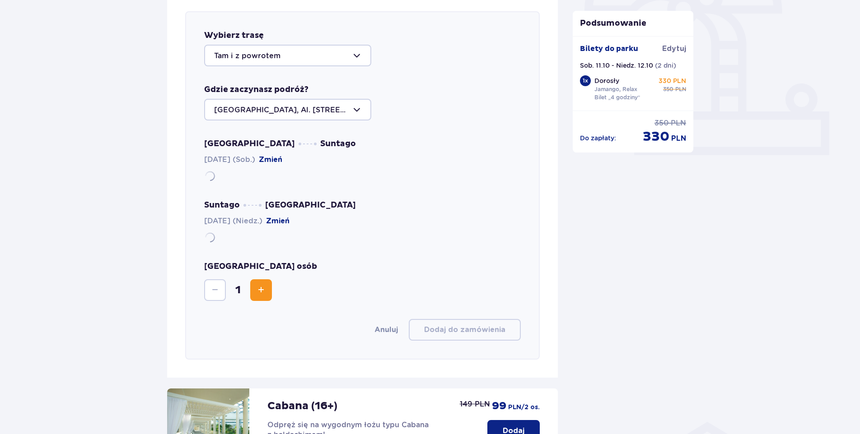
scroll to position [312, 0]
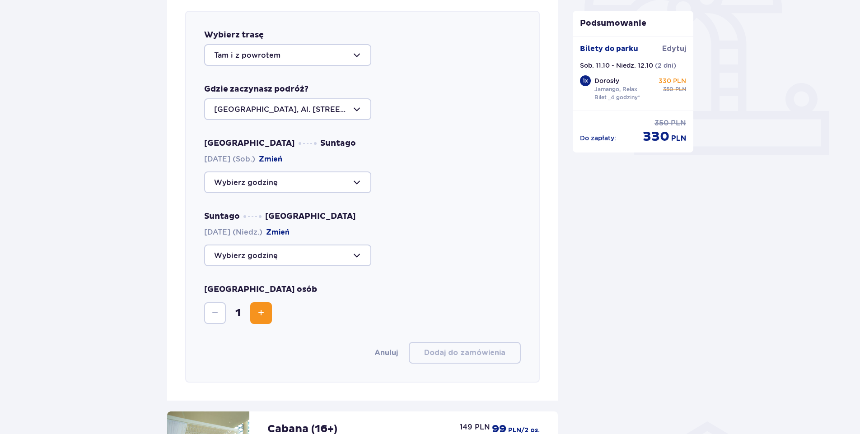
click at [357, 180] on div at bounding box center [287, 183] width 167 height 22
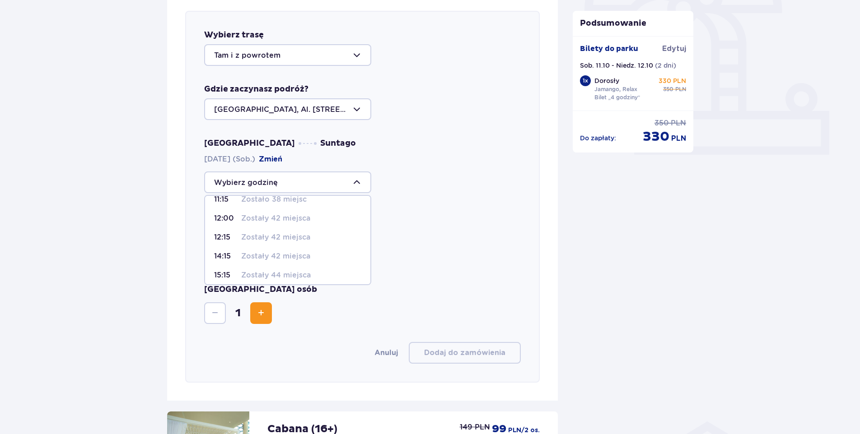
scroll to position [91, 0]
click at [265, 232] on p "Zostały 42 miejsca" at bounding box center [275, 233] width 69 height 10
type input "14:15"
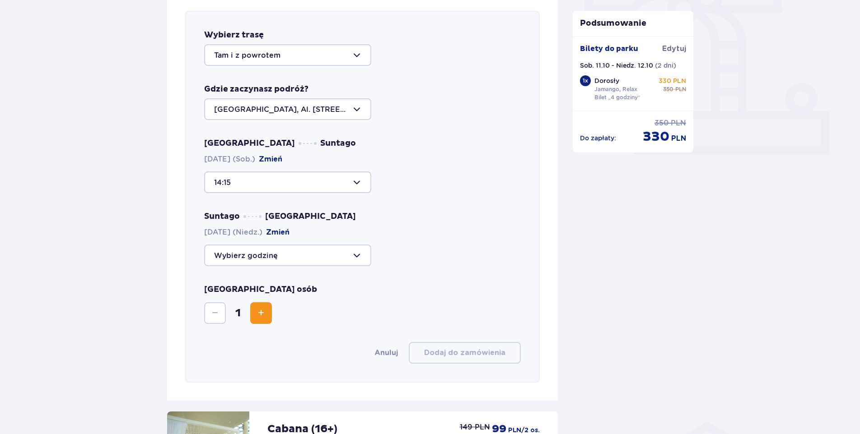
click at [362, 258] on div at bounding box center [287, 256] width 167 height 22
click at [284, 301] on p "Zostały 44 miejsca" at bounding box center [276, 302] width 70 height 10
type input "14:00"
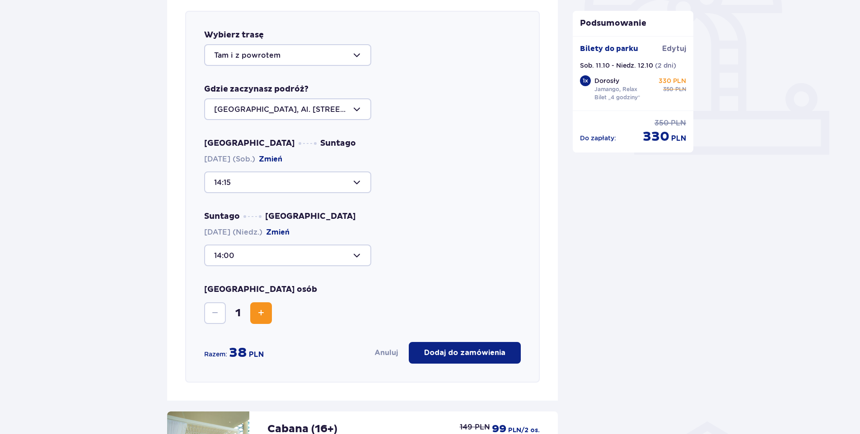
click at [481, 359] on button "Dodaj do zamówienia" at bounding box center [465, 353] width 112 height 22
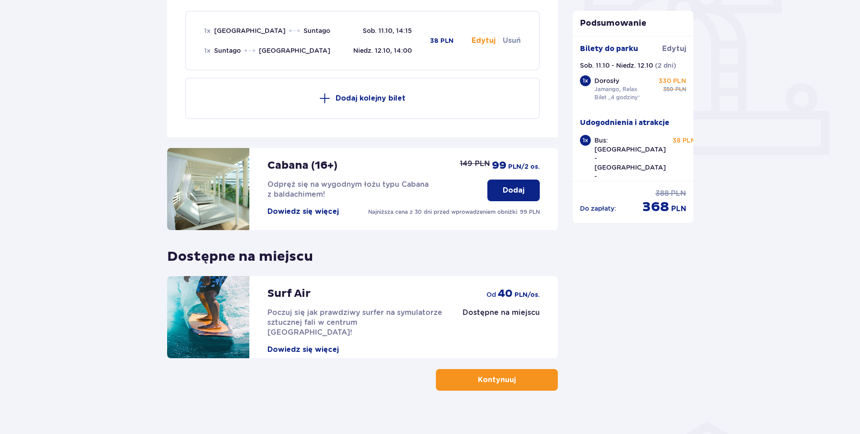
click at [500, 383] on p "Kontynuuj" at bounding box center [497, 380] width 38 height 10
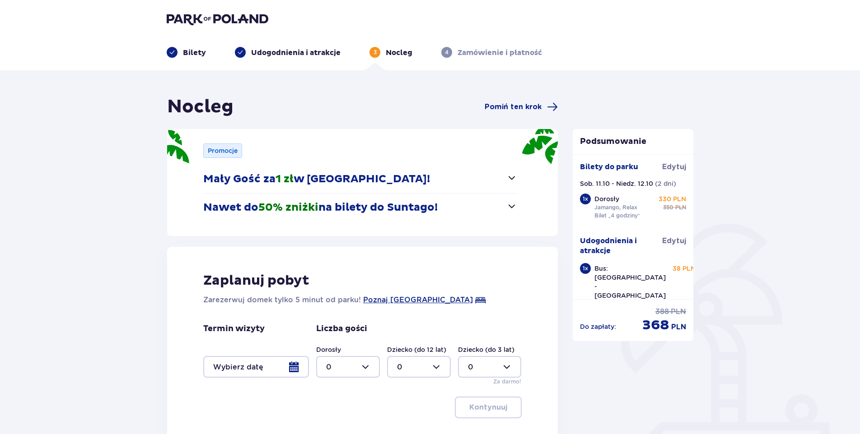
click at [294, 366] on div at bounding box center [256, 367] width 106 height 22
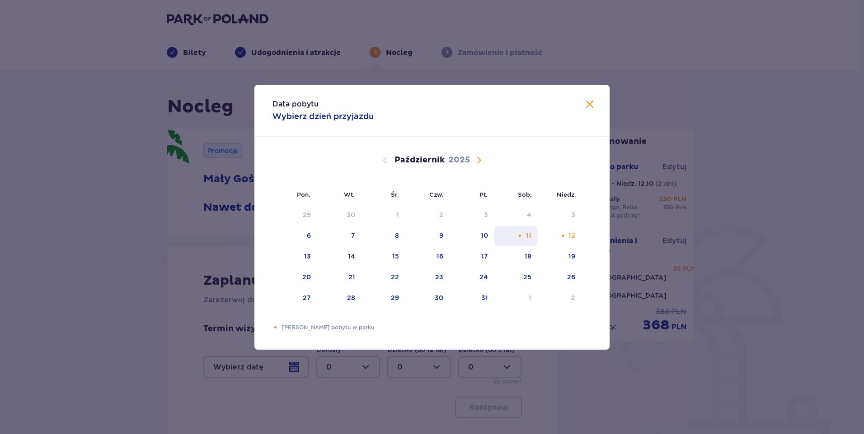
click at [514, 242] on div "11" at bounding box center [516, 236] width 44 height 20
click at [575, 237] on div "12" at bounding box center [559, 236] width 44 height 20
type input "[DATE] - [DATE]"
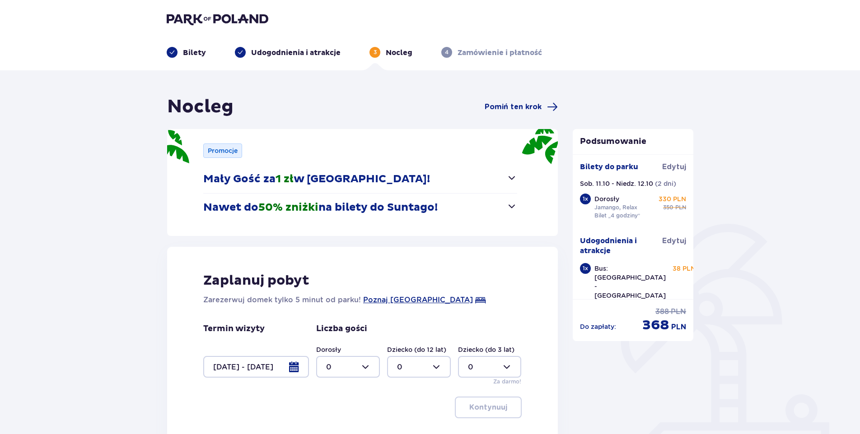
click at [369, 364] on div at bounding box center [348, 367] width 64 height 22
click at [336, 292] on span "1" at bounding box center [348, 298] width 62 height 19
type input "1"
click at [472, 405] on p "Kontynuuj" at bounding box center [488, 408] width 38 height 10
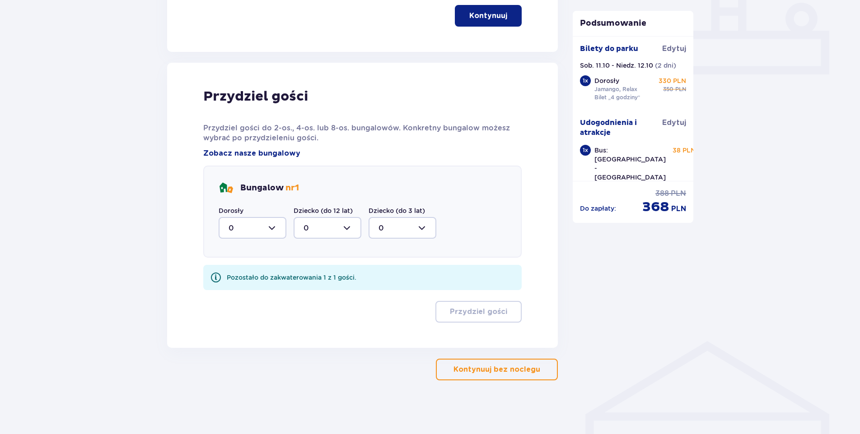
scroll to position [392, 0]
click at [271, 229] on div at bounding box center [253, 228] width 68 height 22
click at [238, 271] on div "1" at bounding box center [253, 274] width 48 height 10
type input "1"
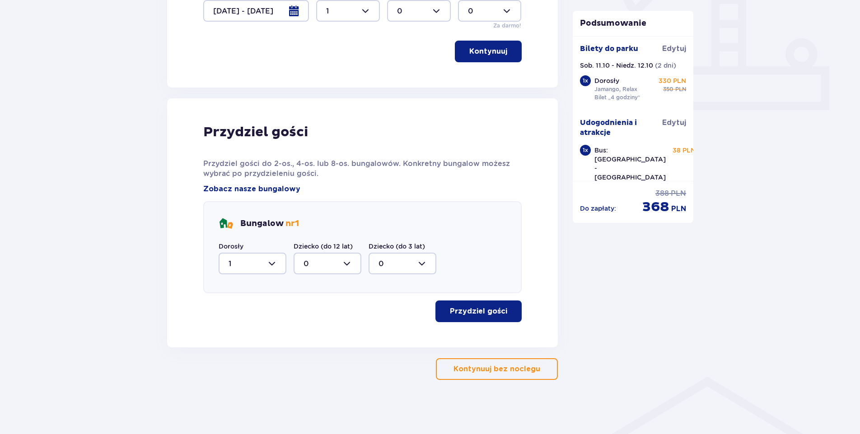
scroll to position [356, 0]
click at [481, 309] on p "Przydziel gości" at bounding box center [478, 312] width 57 height 10
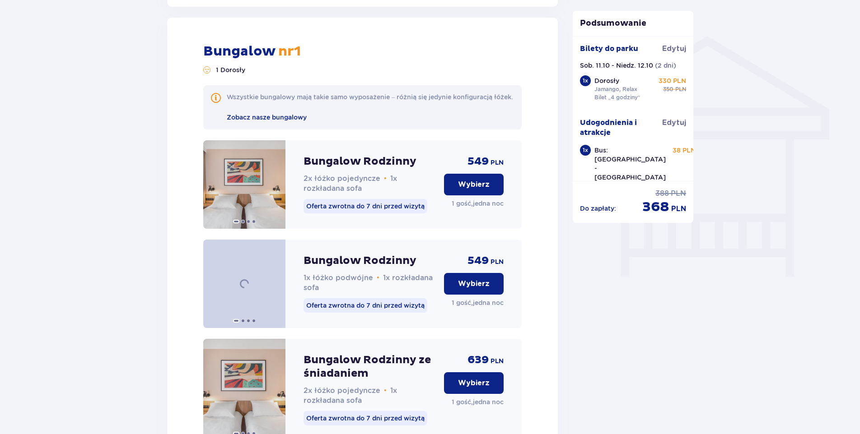
scroll to position [704, 0]
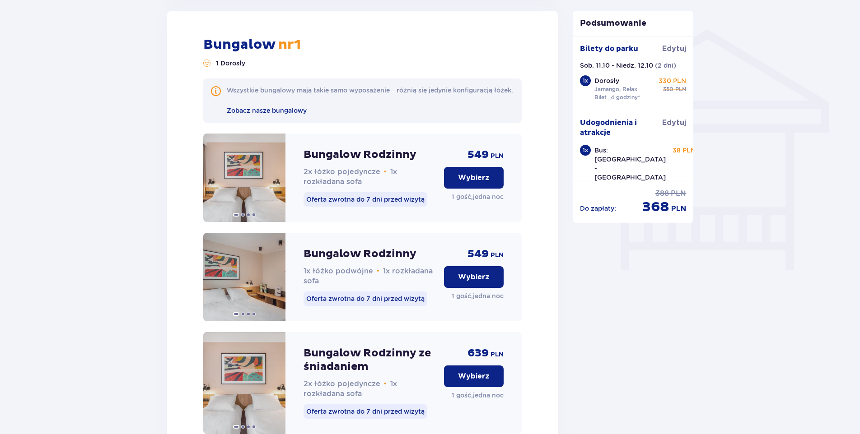
click at [493, 181] on button "Wybierz" at bounding box center [474, 178] width 60 height 22
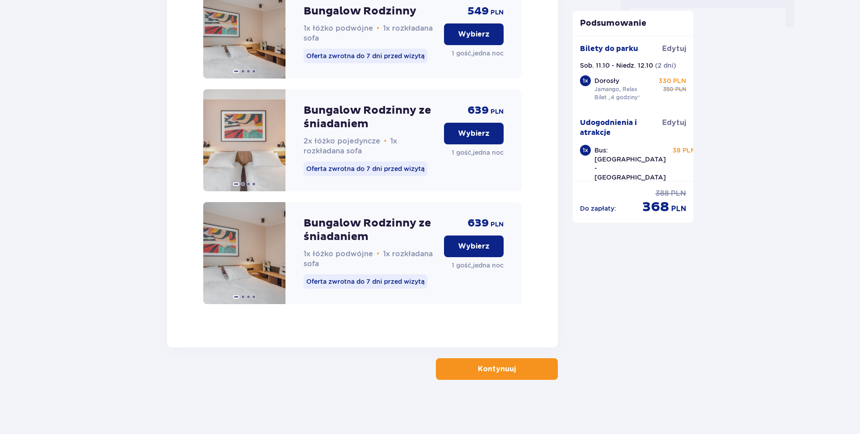
click at [506, 371] on p "Kontynuuj" at bounding box center [497, 369] width 38 height 10
